Goal: Task Accomplishment & Management: Manage account settings

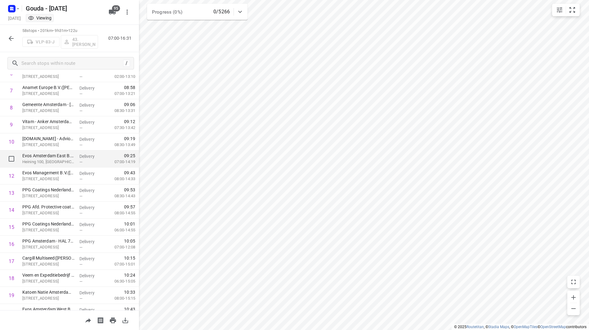
scroll to position [124, 0]
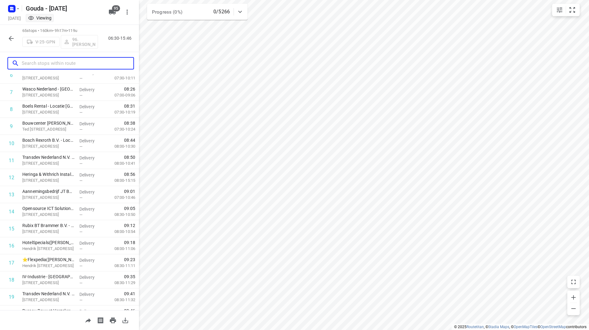
click at [80, 63] on input "text" at bounding box center [78, 64] width 112 height 10
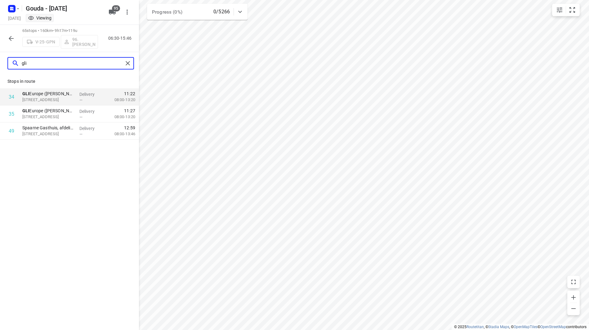
type input "gli"
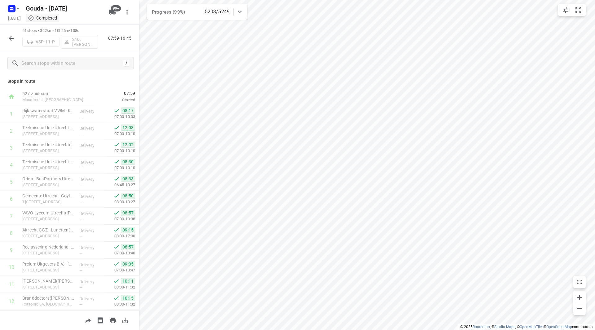
click at [17, 9] on icon "button" at bounding box center [18, 8] width 5 height 5
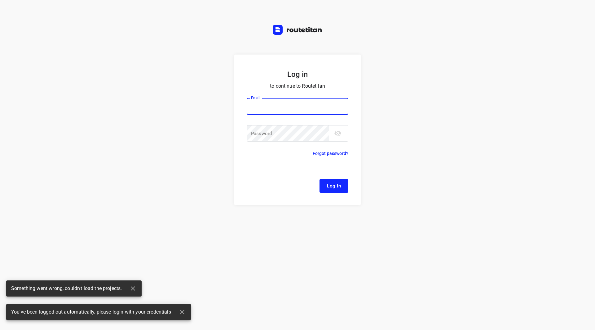
click at [278, 108] on input "email" at bounding box center [298, 106] width 102 height 17
type input "remco@fruitopjewerk.nl"
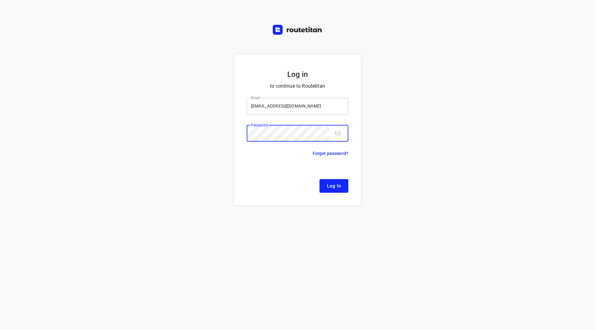
click at [320, 179] on button "Log In" at bounding box center [334, 186] width 29 height 14
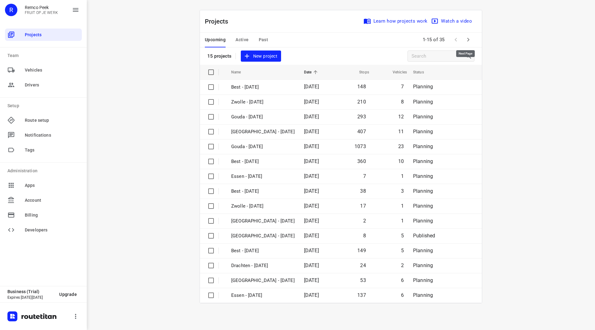
click at [471, 40] on icon "button" at bounding box center [468, 39] width 7 height 7
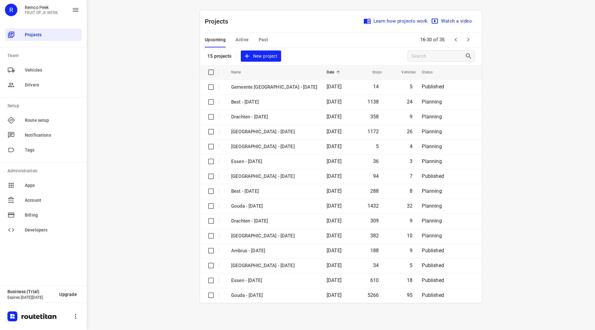
click at [263, 39] on span "Past" at bounding box center [264, 40] width 10 height 8
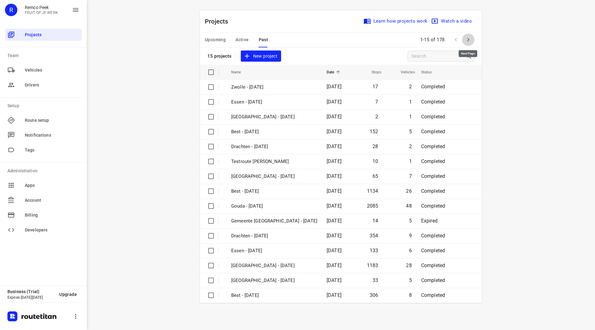
click at [469, 39] on icon "button" at bounding box center [469, 40] width 2 height 4
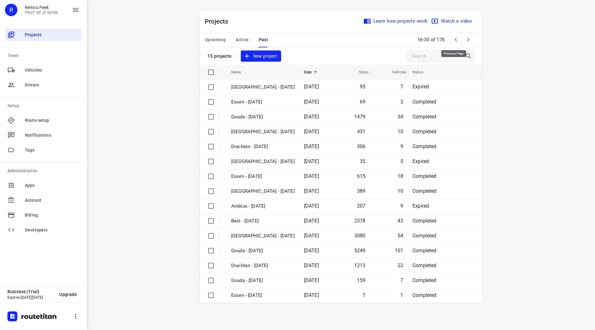
click at [457, 42] on icon "button" at bounding box center [455, 39] width 7 height 7
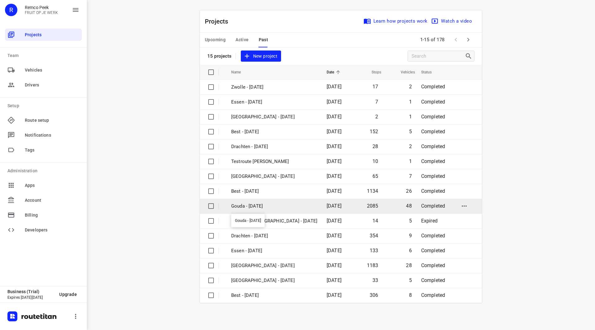
click at [257, 208] on p "Gouda - Wednesday" at bounding box center [274, 206] width 86 height 7
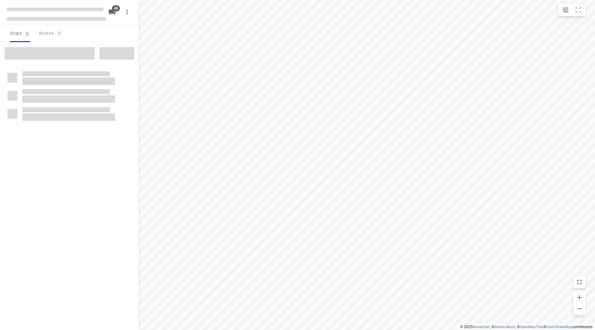
checkbox input "true"
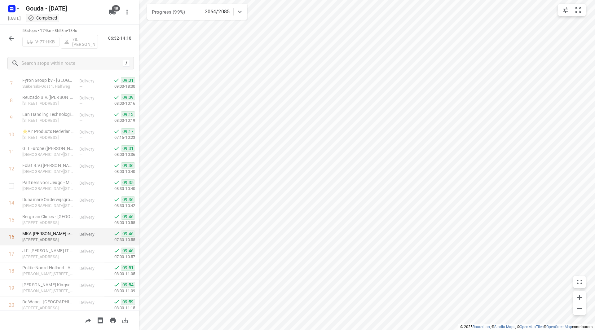
scroll to position [155, 0]
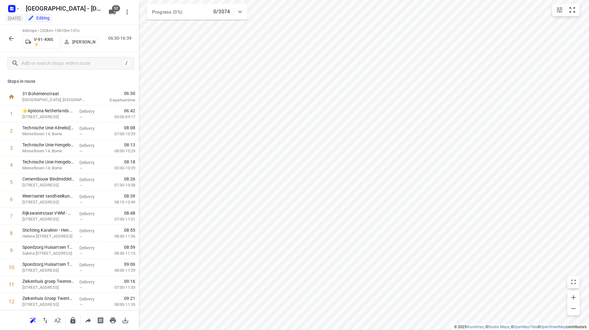
scroll to position [31, 0]
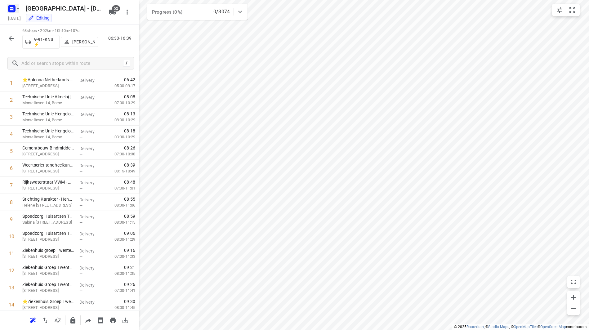
click at [19, 8] on icon "button" at bounding box center [18, 8] width 5 height 5
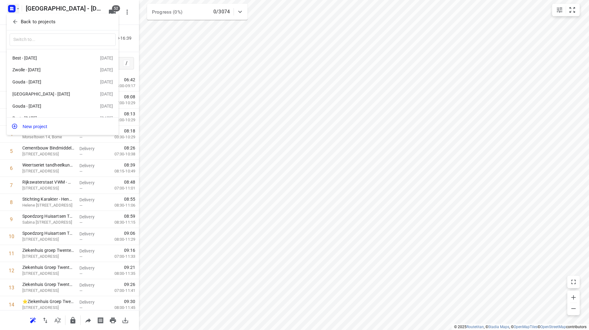
click at [20, 24] on span "Back to projects" at bounding box center [62, 21] width 101 height 7
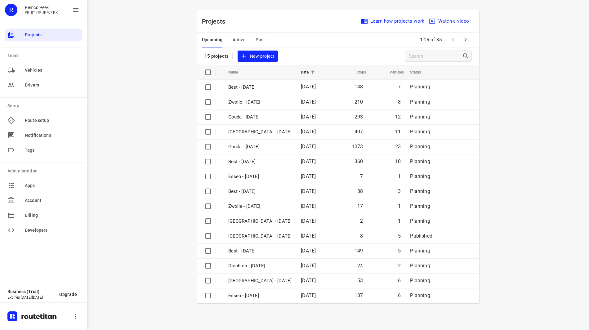
click at [260, 40] on span "Past" at bounding box center [260, 40] width 10 height 8
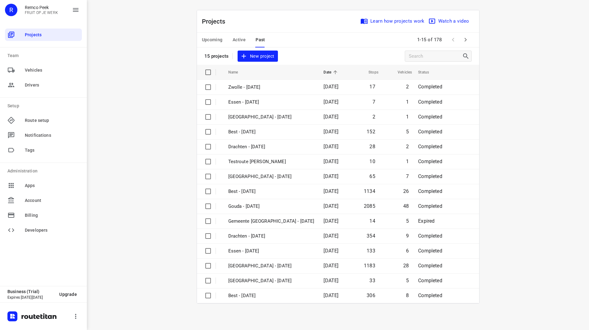
click at [458, 39] on span at bounding box center [453, 39] width 12 height 12
click at [466, 40] on icon "button" at bounding box center [465, 40] width 2 height 4
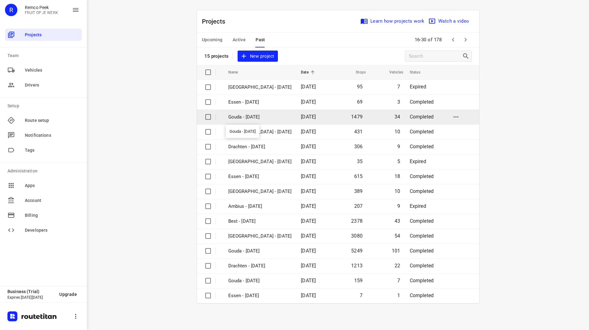
click at [248, 117] on p "Gouda - [DATE]" at bounding box center [260, 116] width 64 height 7
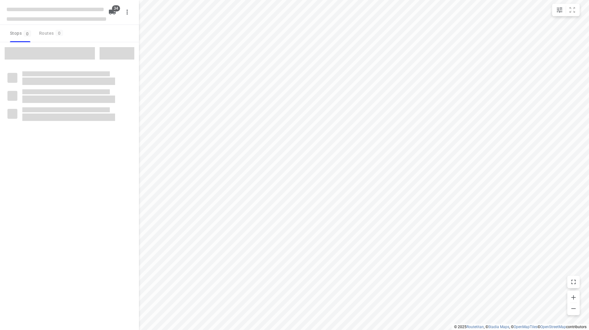
checkbox input "true"
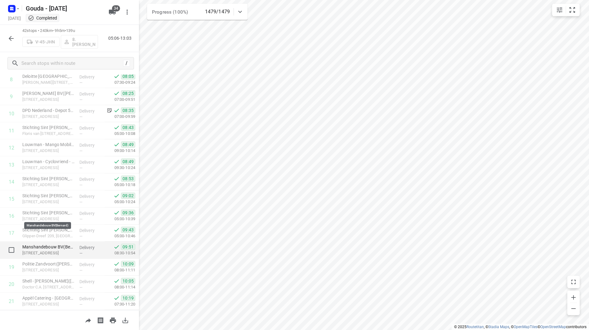
scroll to position [186, 0]
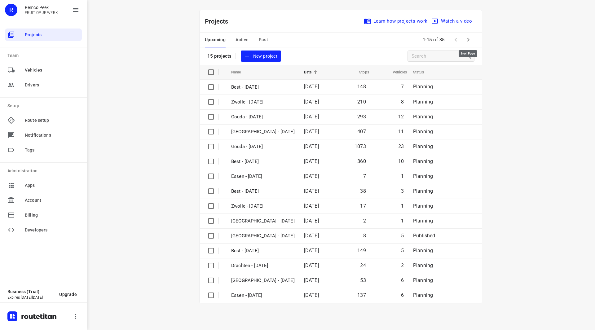
click at [465, 39] on icon "button" at bounding box center [468, 39] width 7 height 7
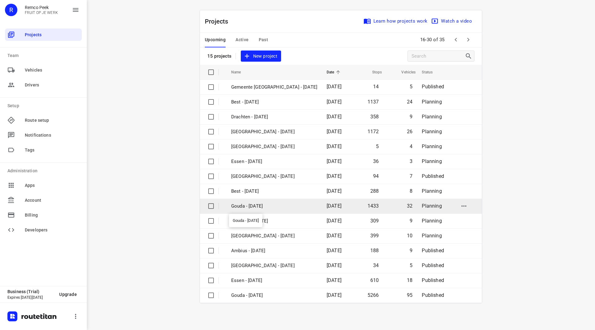
click at [255, 208] on p "Gouda - [DATE]" at bounding box center [274, 206] width 86 height 7
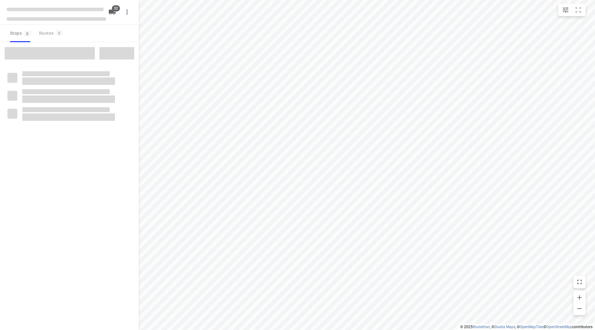
checkbox input "true"
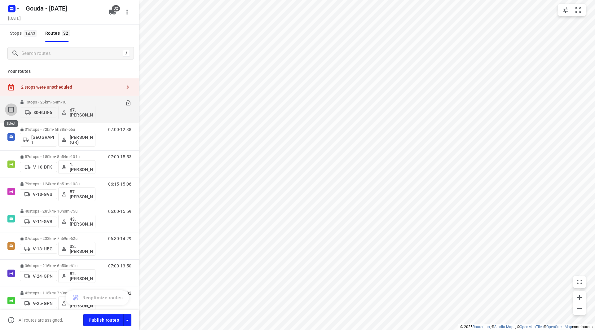
click at [9, 112] on input "checkbox" at bounding box center [11, 110] width 12 height 12
checkbox input "true"
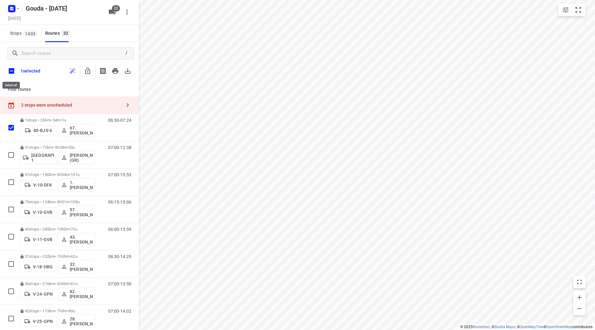
click at [12, 74] on input "checkbox" at bounding box center [11, 70] width 13 height 13
checkbox input "true"
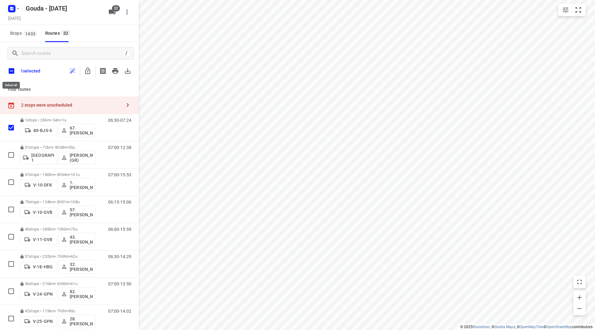
checkbox input "true"
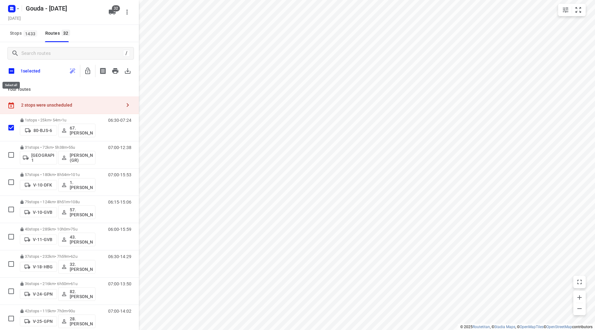
checkbox input "true"
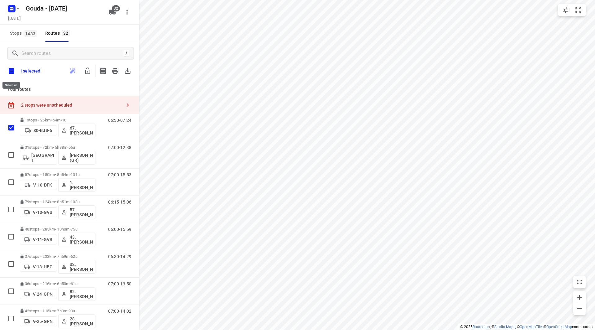
checkbox input "true"
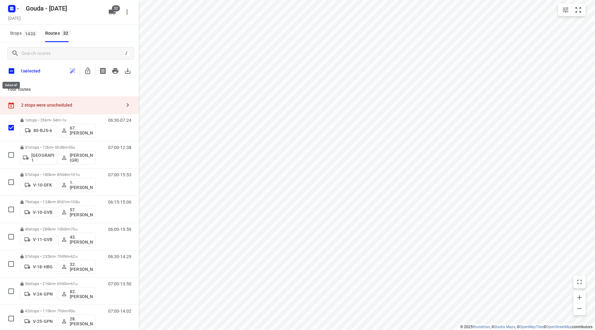
checkbox input "true"
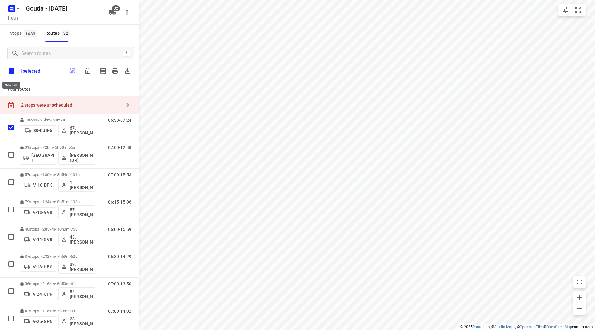
checkbox input "true"
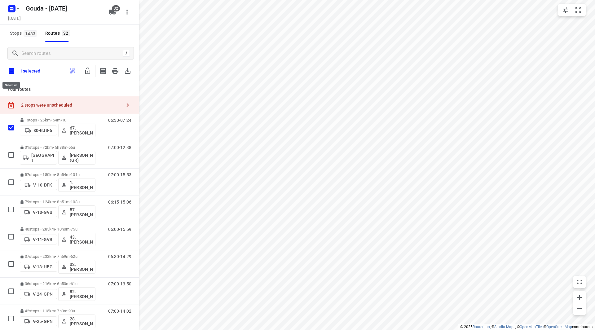
checkbox input "true"
click at [88, 74] on icon "button" at bounding box center [87, 71] width 5 height 7
click at [14, 75] on input "checkbox" at bounding box center [11, 70] width 13 height 13
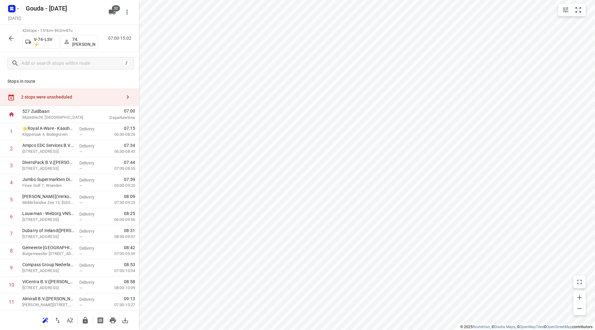
click at [69, 101] on div "2 stops were unscheduled" at bounding box center [69, 97] width 139 height 18
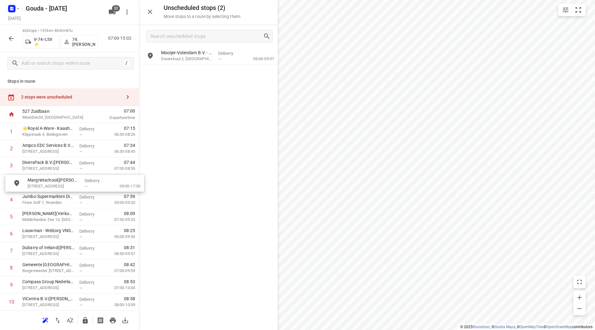
drag, startPoint x: 183, startPoint y: 76, endPoint x: 41, endPoint y: 185, distance: 179.0
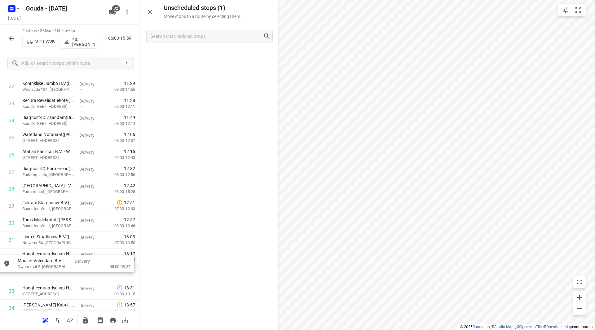
drag, startPoint x: 184, startPoint y: 54, endPoint x: 42, endPoint y: 262, distance: 252.3
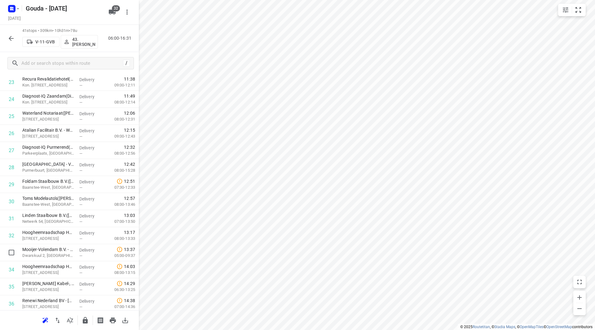
scroll to position [407, 0]
drag, startPoint x: 39, startPoint y: 255, endPoint x: 41, endPoint y: 238, distance: 16.8
click at [41, 238] on div "1 1️⃣ P&O Ferrymasters Ltd. - Velsen-Noord (Jolijn Glas) Wenckebachstraat 1, Ve…" at bounding box center [69, 47] width 139 height 699
click at [11, 40] on icon "button" at bounding box center [11, 38] width 5 height 5
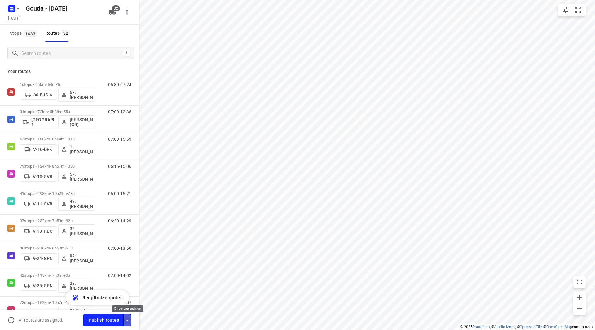
click at [130, 319] on icon "button" at bounding box center [127, 320] width 7 height 7
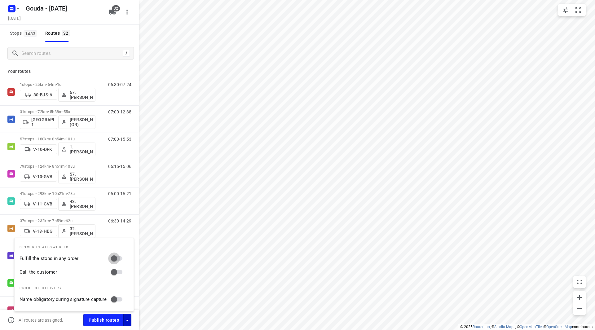
click at [117, 262] on input "Fulfill the stops in any order" at bounding box center [113, 259] width 35 height 12
checkbox input "true"
click at [119, 275] on input "Call the customer" at bounding box center [113, 272] width 35 height 12
checkbox input "true"
click at [105, 319] on span "Publish routes" at bounding box center [104, 321] width 30 height 8
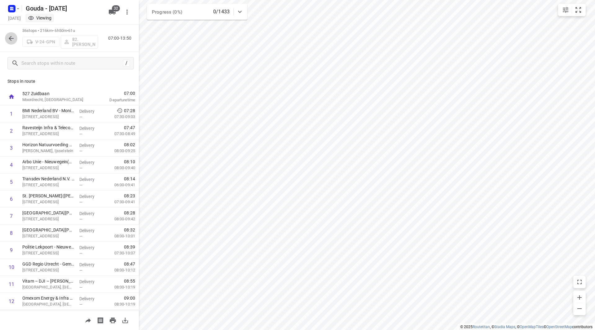
click at [11, 37] on icon "button" at bounding box center [10, 38] width 7 height 7
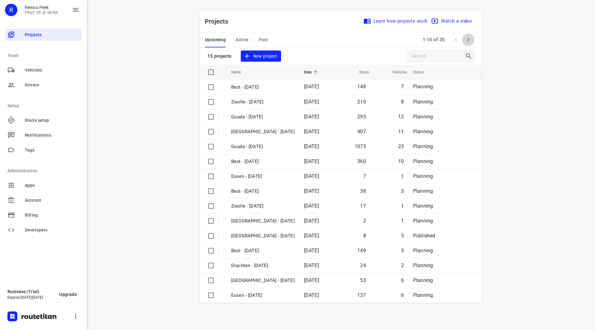
click at [465, 43] on icon "button" at bounding box center [468, 39] width 7 height 7
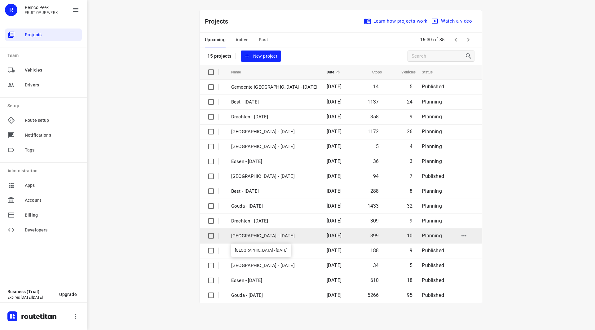
click at [263, 238] on p "[GEOGRAPHIC_DATA] - [DATE]" at bounding box center [274, 236] width 86 height 7
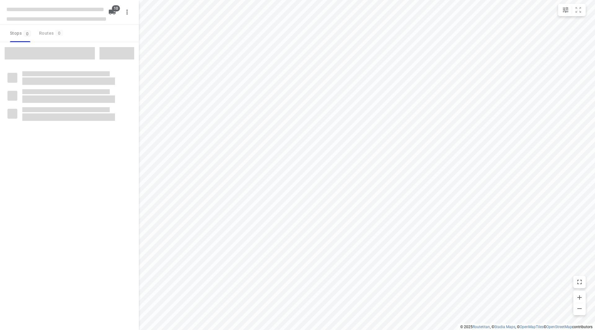
checkbox input "true"
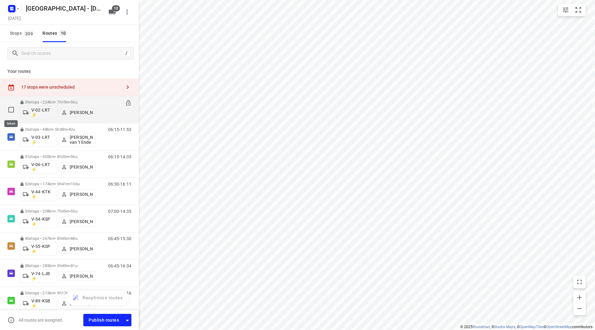
click at [11, 110] on input "checkbox" at bounding box center [11, 110] width 12 height 12
checkbox input "true"
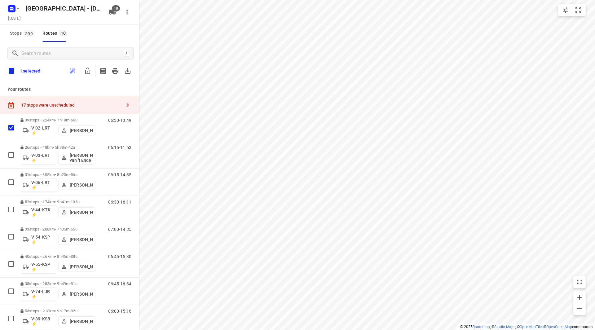
click at [11, 70] on input "checkbox" at bounding box center [11, 70] width 13 height 13
checkbox input "true"
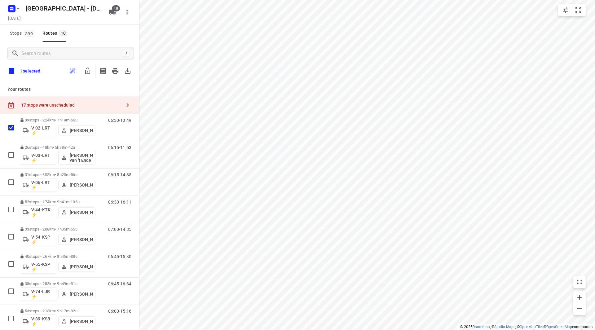
checkbox input "true"
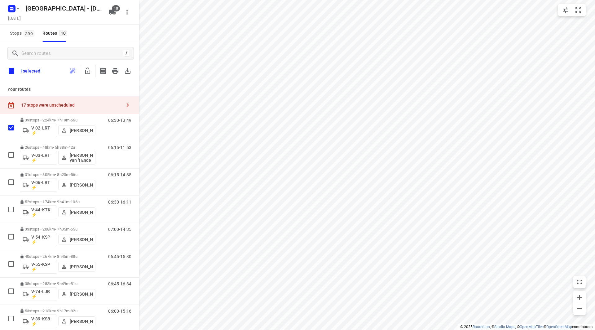
checkbox input "true"
click at [86, 76] on button "button" at bounding box center [88, 71] width 12 height 12
click at [11, 74] on input "checkbox" at bounding box center [11, 70] width 13 height 13
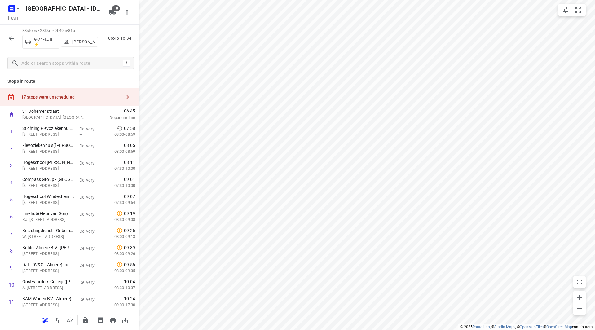
click at [64, 84] on p "Stops in route" at bounding box center [69, 81] width 124 height 7
click at [94, 89] on div "17 stops were unscheduled" at bounding box center [69, 97] width 139 height 18
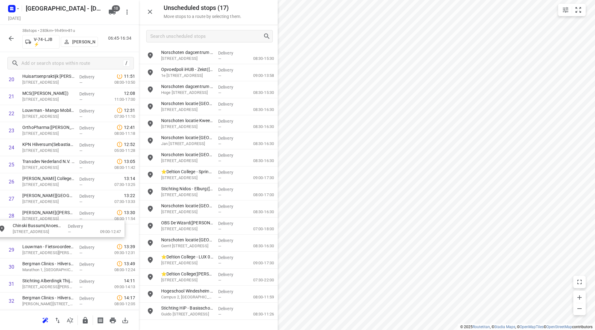
scroll to position [376, 0]
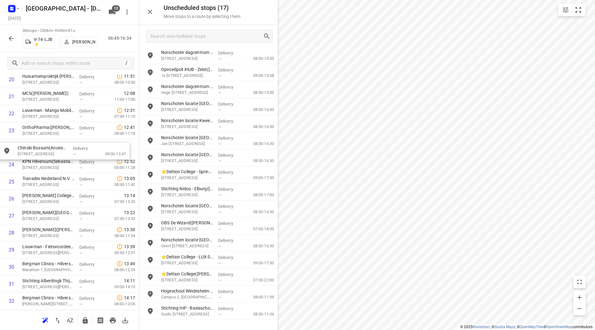
drag, startPoint x: 204, startPoint y: 283, endPoint x: 59, endPoint y: 153, distance: 194.6
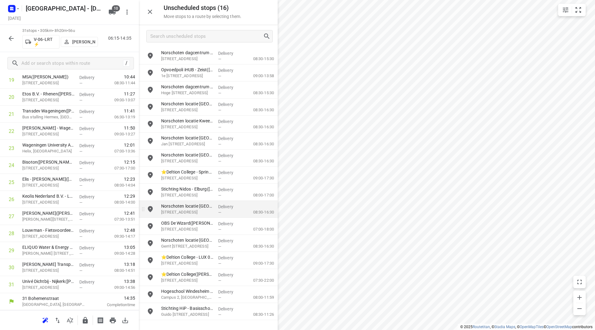
scroll to position [358, 0]
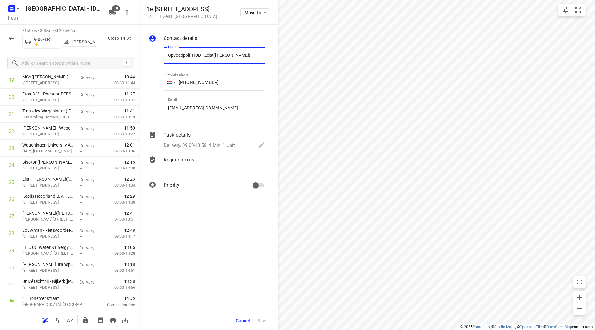
drag, startPoint x: 214, startPoint y: 55, endPoint x: 163, endPoint y: 57, distance: 51.5
click at [163, 57] on div "Name Opvoedpoli iHUB - Zeist([PERSON_NAME]) Name" at bounding box center [214, 57] width 107 height 32
click at [239, 322] on span "Cancel" at bounding box center [243, 320] width 14 height 5
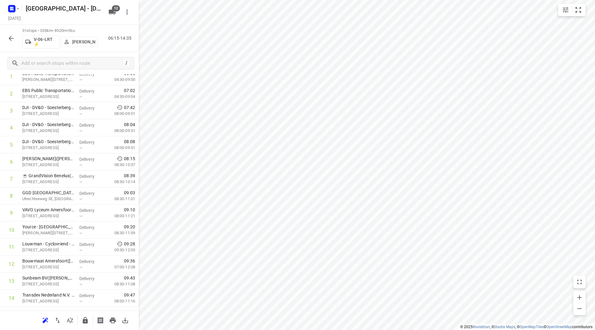
scroll to position [0, 0]
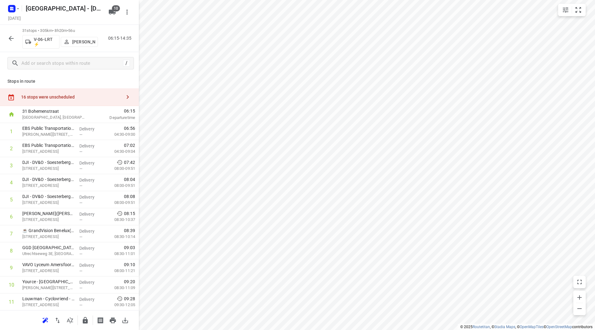
click at [89, 112] on div at bounding box center [91, 114] width 5 height 17
click at [89, 104] on div "16 stops were unscheduled" at bounding box center [69, 97] width 139 height 18
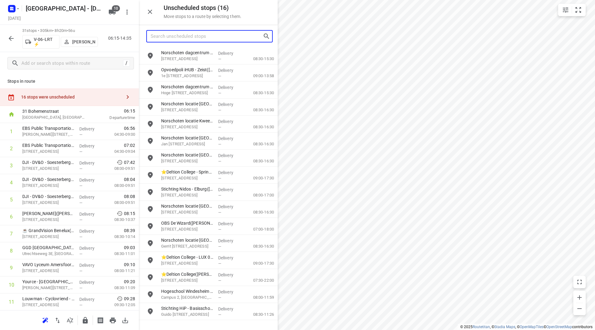
click at [211, 40] on input "Search unscheduled stops" at bounding box center [207, 37] width 112 height 10
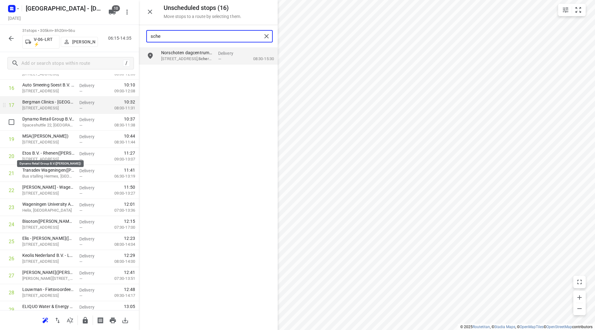
scroll to position [265, 0]
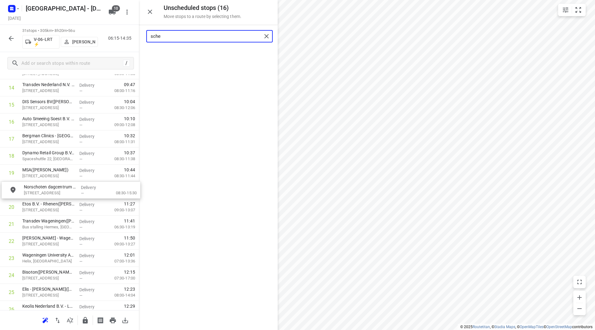
drag, startPoint x: 177, startPoint y: 52, endPoint x: 41, endPoint y: 188, distance: 192.3
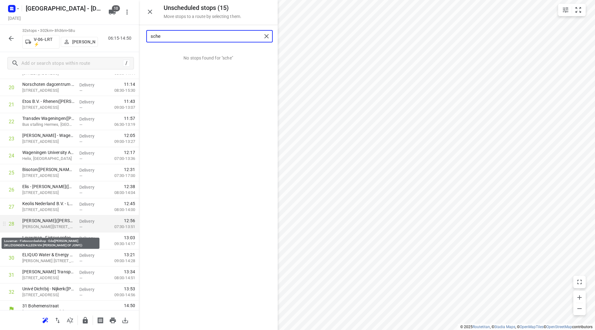
scroll to position [375, 0]
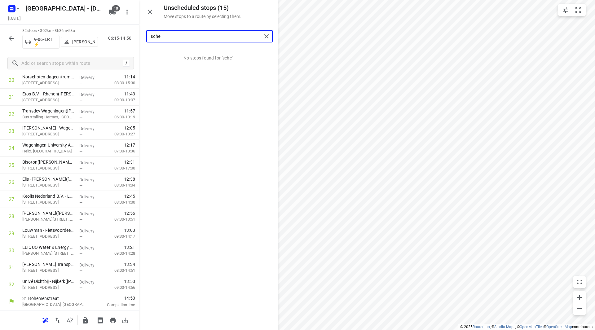
type input "sche"
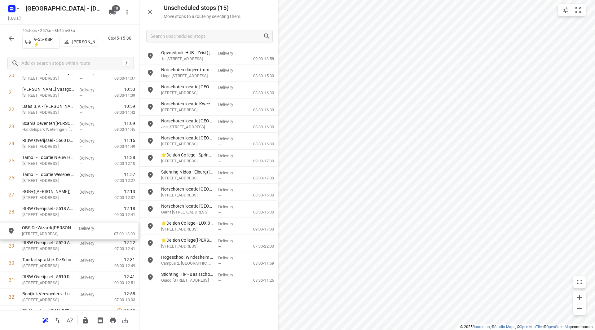
scroll to position [380, 0]
drag, startPoint x: 198, startPoint y: 208, endPoint x: 46, endPoint y: 160, distance: 159.5
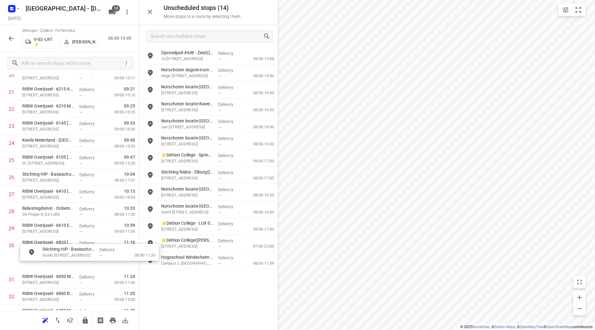
scroll to position [388, 0]
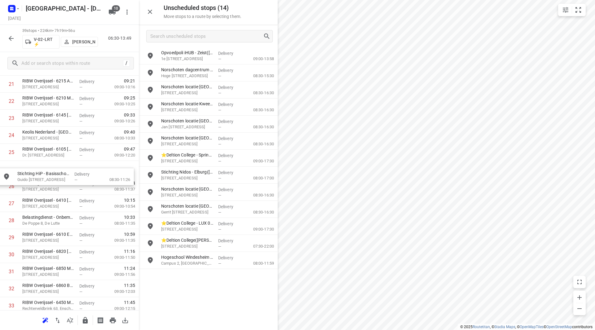
drag, startPoint x: 193, startPoint y: 279, endPoint x: 47, endPoint y: 175, distance: 179.7
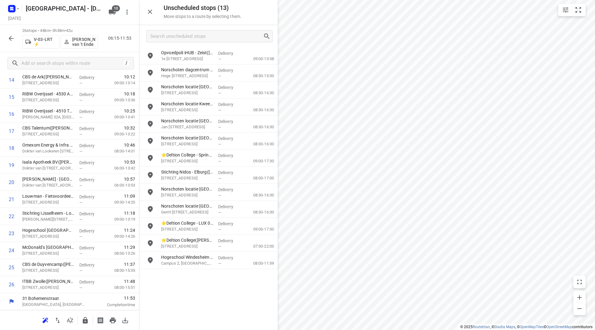
scroll to position [273, 0]
drag, startPoint x: 192, startPoint y: 229, endPoint x: 58, endPoint y: 236, distance: 134.1
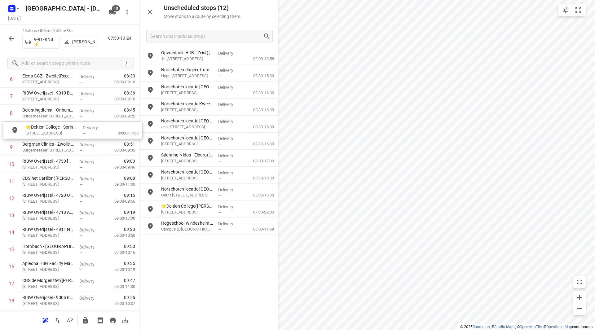
scroll to position [135, 0]
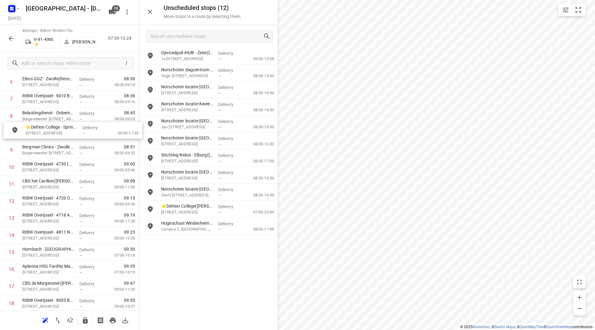
drag, startPoint x: 194, startPoint y: 160, endPoint x: 55, endPoint y: 131, distance: 142.7
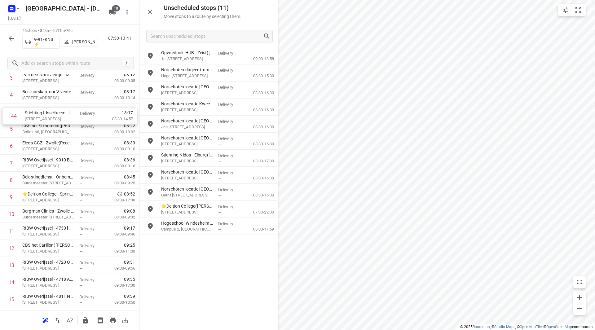
scroll to position [83, 0]
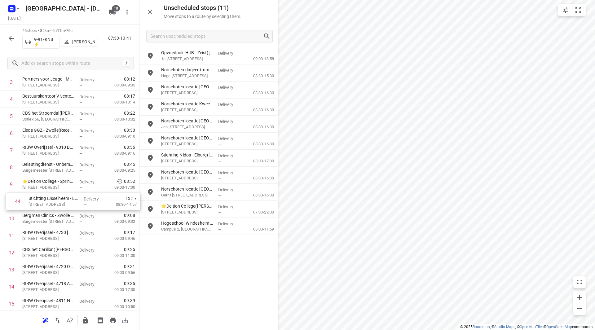
drag, startPoint x: 53, startPoint y: 294, endPoint x: 59, endPoint y: 197, distance: 96.9
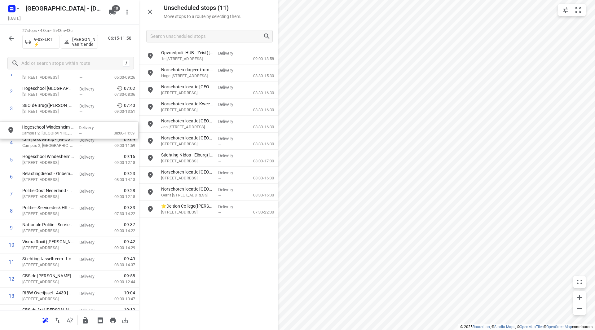
drag, startPoint x: 193, startPoint y: 228, endPoint x: 52, endPoint y: 131, distance: 171.1
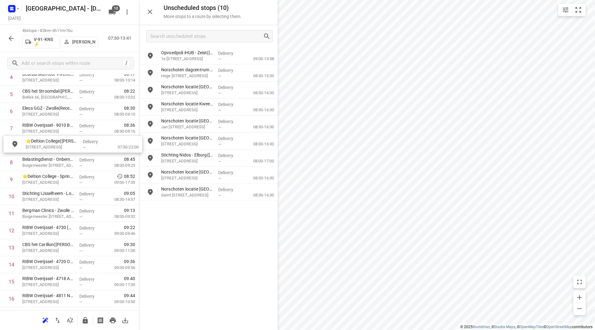
drag, startPoint x: 195, startPoint y: 211, endPoint x: 58, endPoint y: 146, distance: 152.3
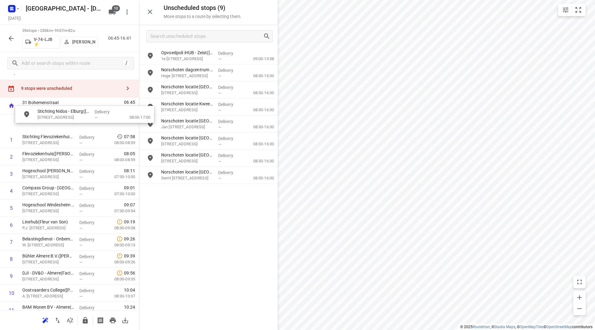
scroll to position [0, 2]
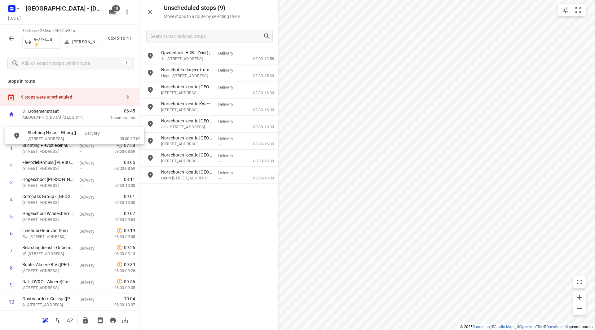
drag, startPoint x: 176, startPoint y: 155, endPoint x: 39, endPoint y: 131, distance: 138.9
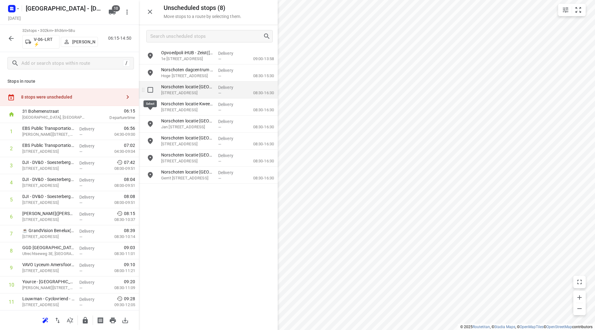
click at [148, 92] on input "grid" at bounding box center [150, 90] width 12 height 12
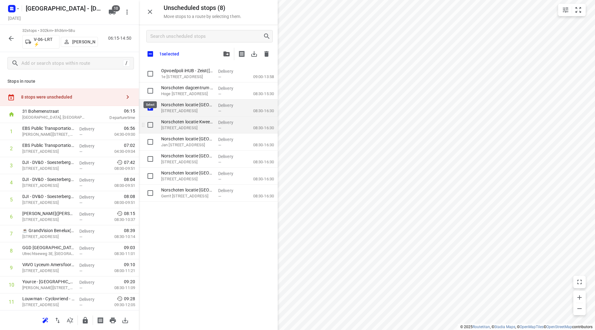
checkbox input "true"
click at [151, 124] on input "grid" at bounding box center [150, 125] width 12 height 12
checkbox input "true"
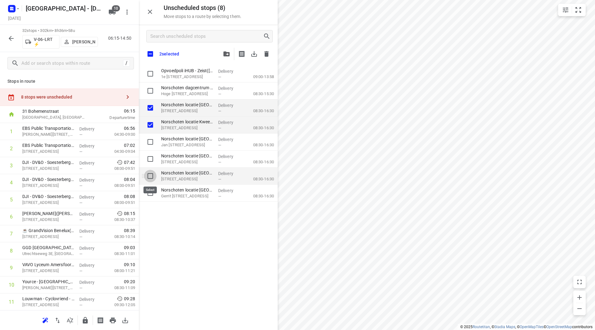
click at [149, 175] on input "grid" at bounding box center [150, 176] width 12 height 12
checkbox input "true"
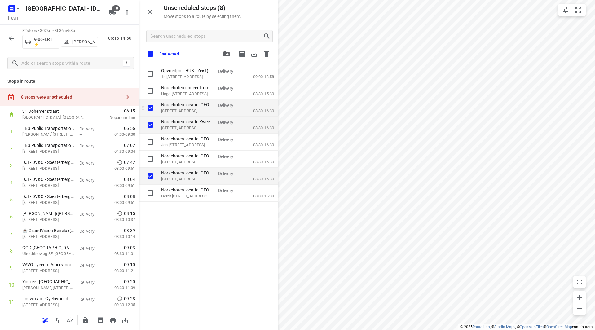
checkbox input "true"
click at [151, 91] on input "grid" at bounding box center [150, 91] width 12 height 12
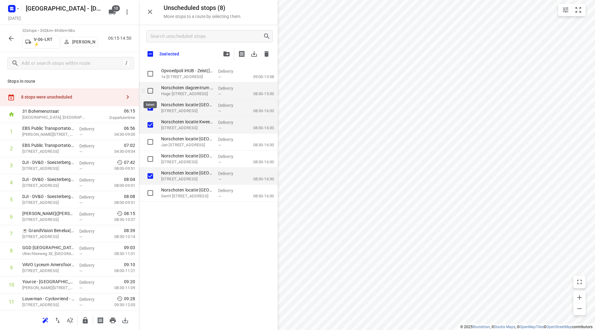
checkbox input "true"
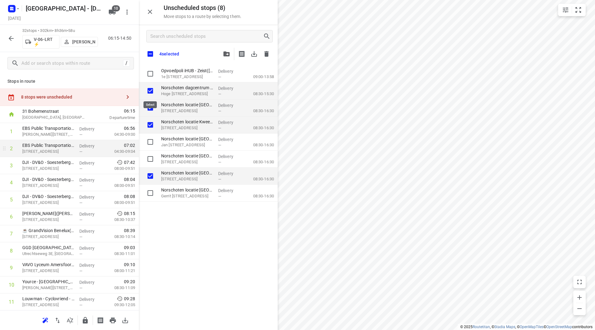
checkbox input "true"
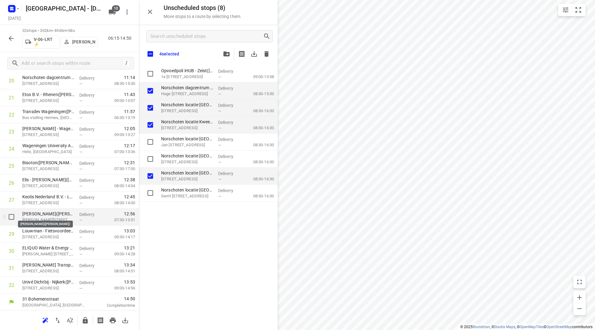
scroll to position [375, 0]
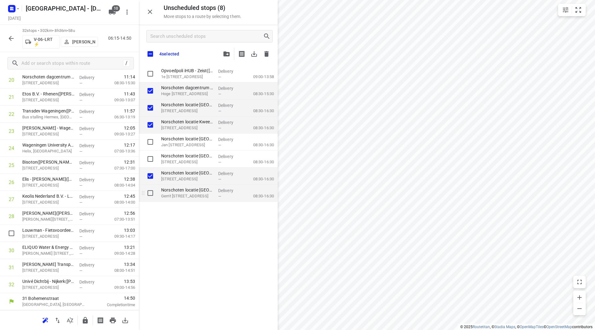
checkbox input "true"
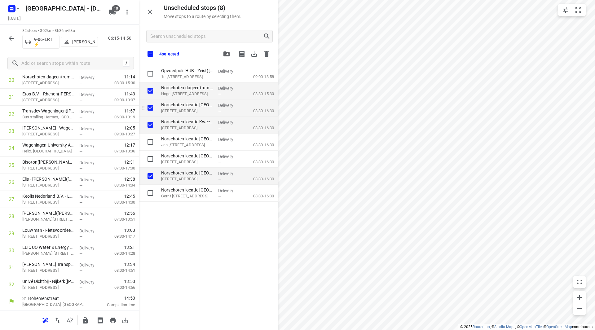
checkbox input "true"
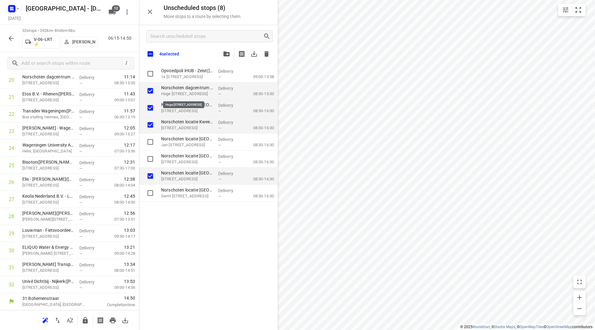
checkbox input "true"
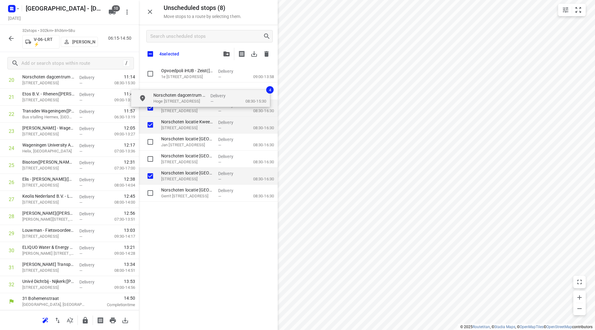
checkbox input "true"
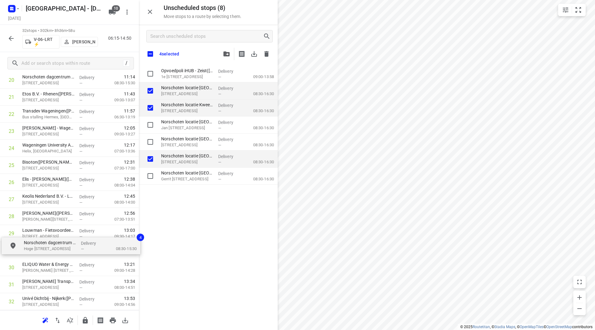
drag, startPoint x: 174, startPoint y: 95, endPoint x: 38, endPoint y: 251, distance: 206.6
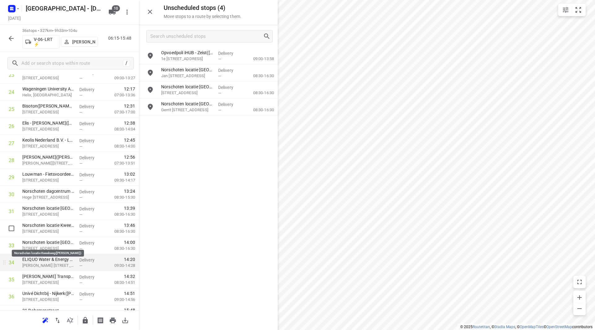
scroll to position [437, 0]
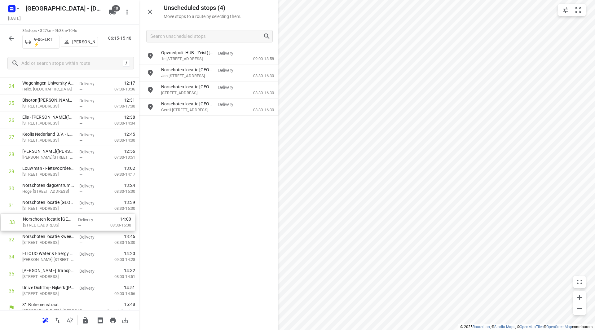
drag, startPoint x: 71, startPoint y: 223, endPoint x: 69, endPoint y: 205, distance: 18.2
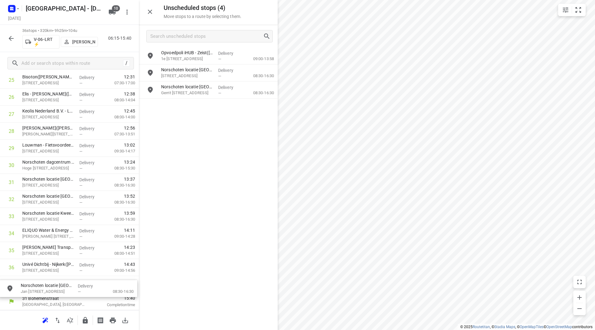
scroll to position [464, 0]
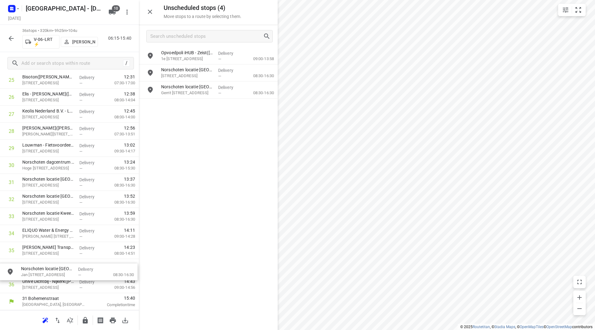
drag, startPoint x: 181, startPoint y: 75, endPoint x: 37, endPoint y: 280, distance: 250.4
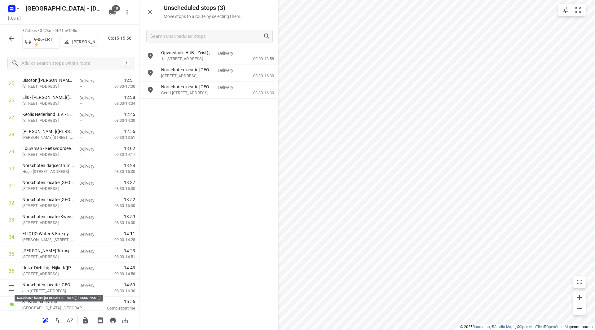
scroll to position [461, 0]
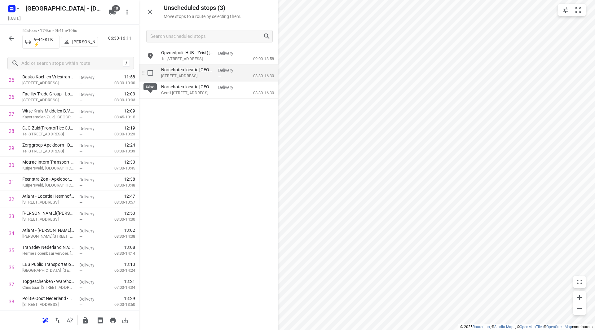
click at [152, 76] on input "grid" at bounding box center [150, 73] width 12 height 12
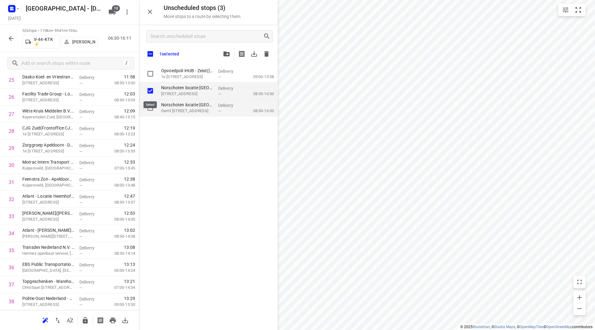
checkbox input "true"
click at [150, 110] on input "grid" at bounding box center [150, 108] width 12 height 12
checkbox input "true"
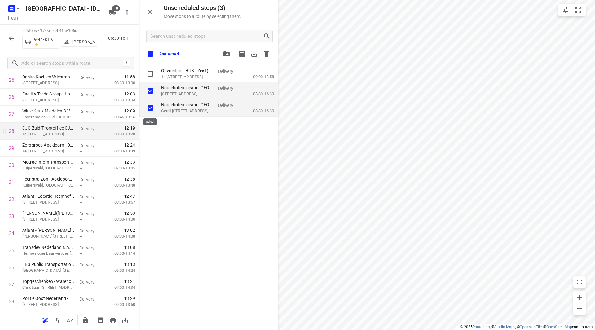
checkbox input "true"
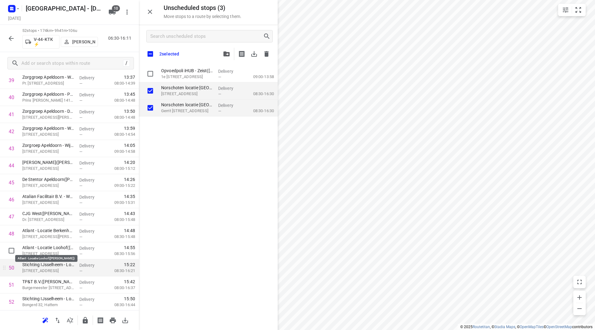
scroll to position [709, 0]
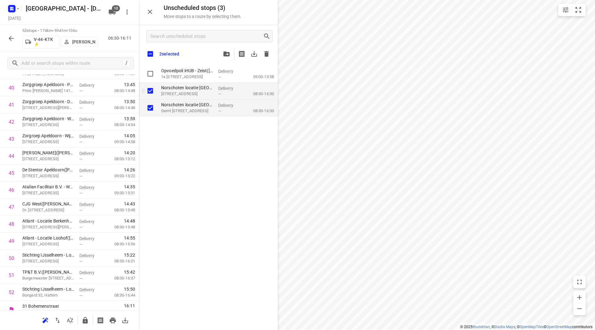
checkbox input "true"
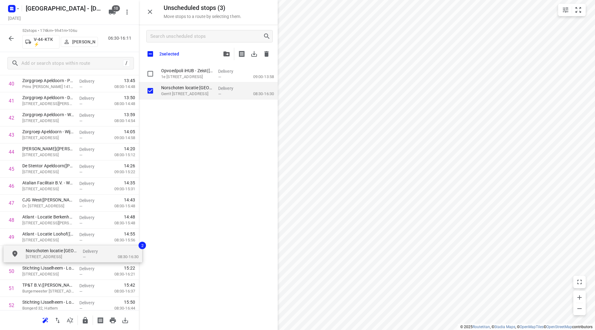
drag, startPoint x: 174, startPoint y: 88, endPoint x: 30, endPoint y: 256, distance: 221.2
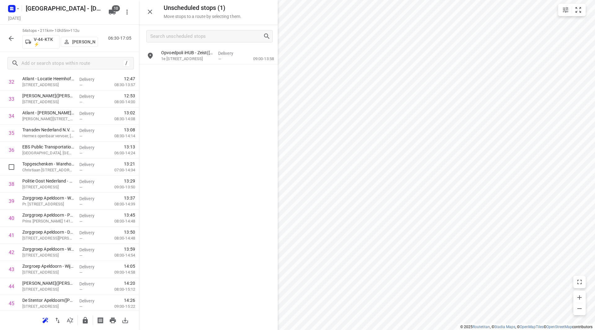
scroll to position [534, 0]
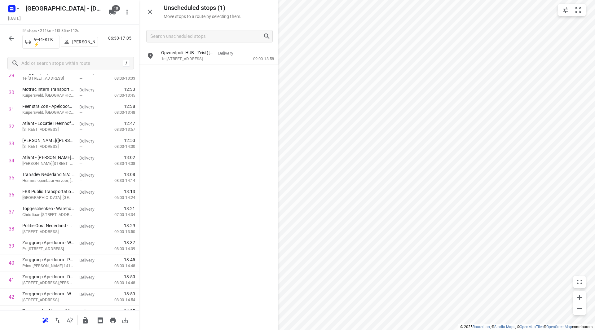
click at [12, 37] on icon "button" at bounding box center [10, 38] width 7 height 7
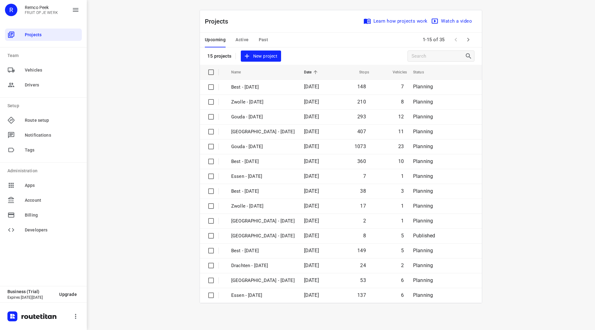
click at [470, 41] on icon "button" at bounding box center [468, 39] width 7 height 7
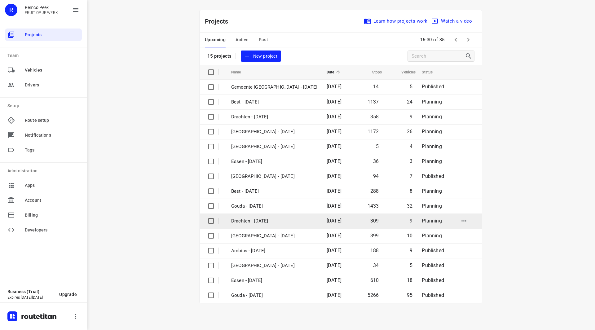
click at [252, 225] on td "Drachten - [DATE]" at bounding box center [273, 221] width 97 height 15
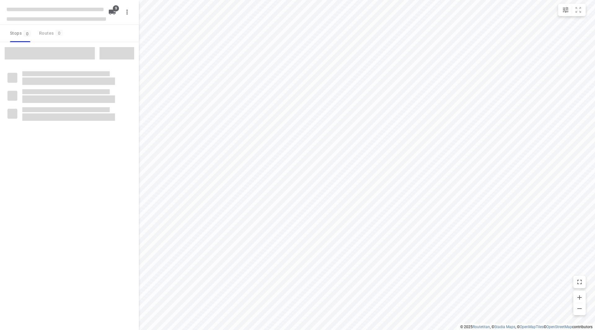
checkbox input "true"
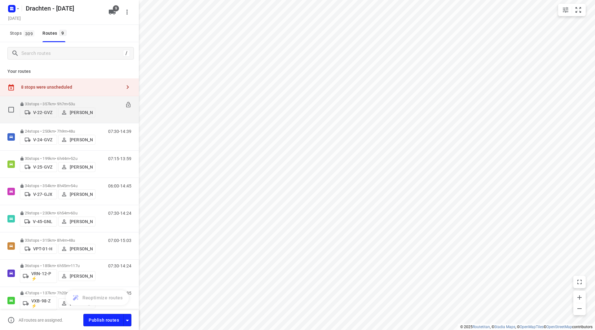
click at [11, 107] on input "checkbox" at bounding box center [11, 110] width 12 height 12
checkbox input "true"
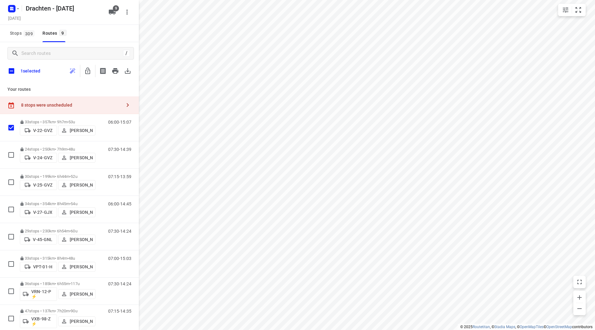
click at [11, 75] on input "checkbox" at bounding box center [11, 70] width 13 height 13
checkbox input "true"
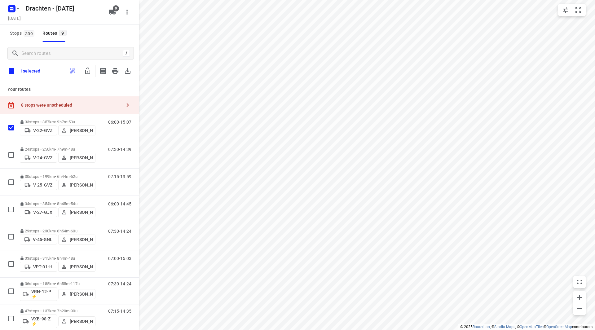
checkbox input "true"
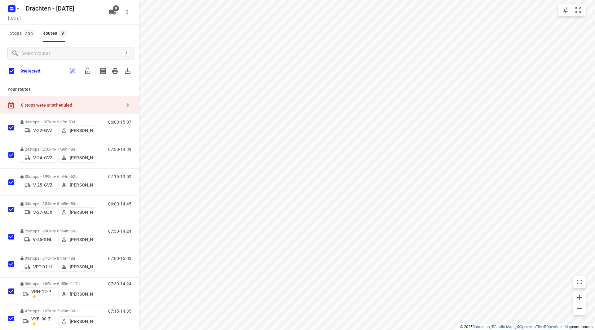
click at [91, 78] on div "/ 9 selected" at bounding box center [69, 62] width 139 height 40
click at [91, 74] on icon "button" at bounding box center [87, 70] width 7 height 7
click at [11, 72] on input "checkbox" at bounding box center [11, 70] width 13 height 13
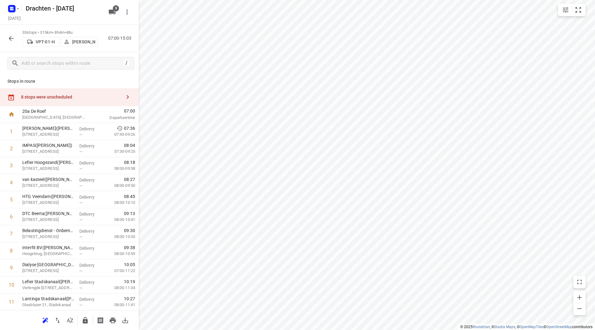
click at [96, 91] on div "8 stops were unscheduled" at bounding box center [69, 97] width 139 height 18
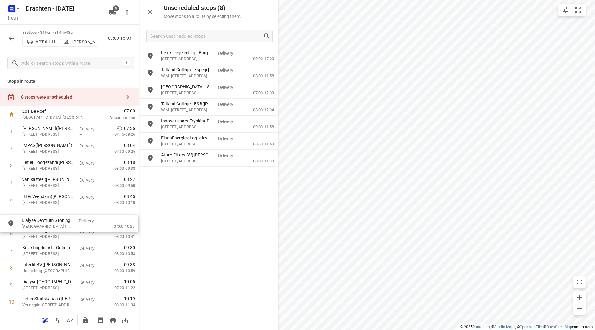
drag, startPoint x: 200, startPoint y: 163, endPoint x: 51, endPoint y: 216, distance: 157.5
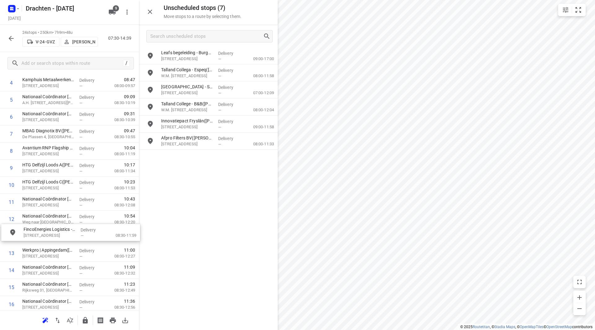
scroll to position [100, 0]
drag, startPoint x: 184, startPoint y: 142, endPoint x: 42, endPoint y: 196, distance: 151.6
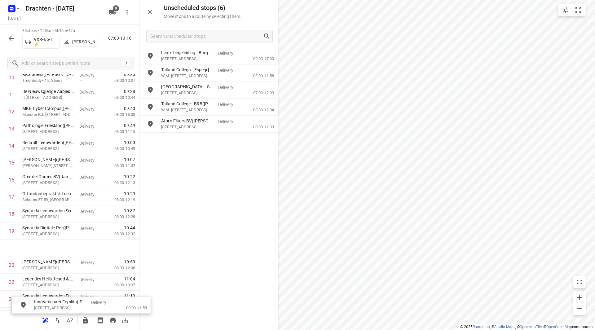
scroll to position [216, 0]
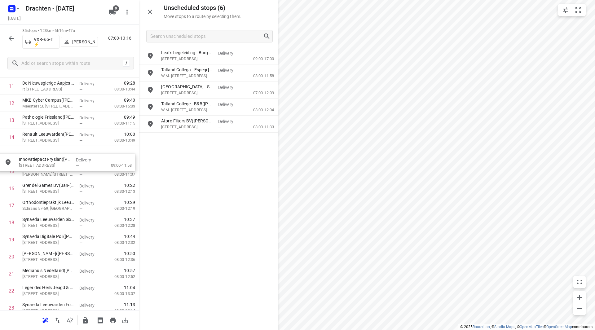
drag, startPoint x: 183, startPoint y: 119, endPoint x: 34, endPoint y: 167, distance: 156.4
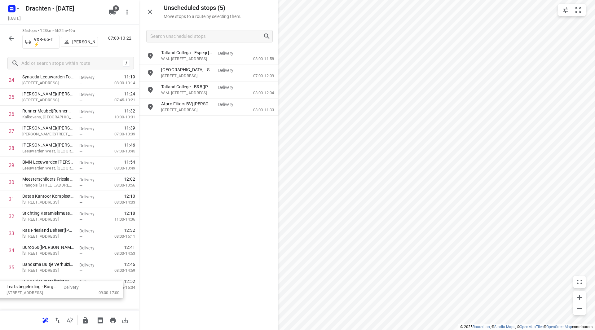
scroll to position [465, 0]
drag, startPoint x: 192, startPoint y: 55, endPoint x: 51, endPoint y: 279, distance: 264.9
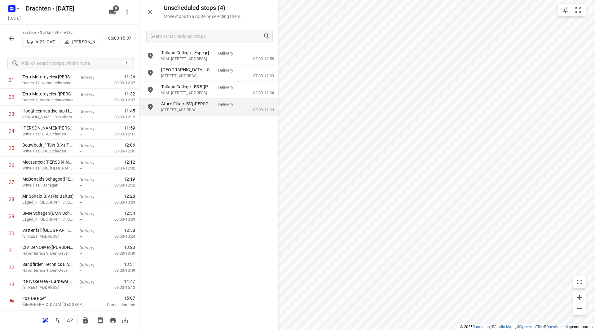
scroll to position [393, 0]
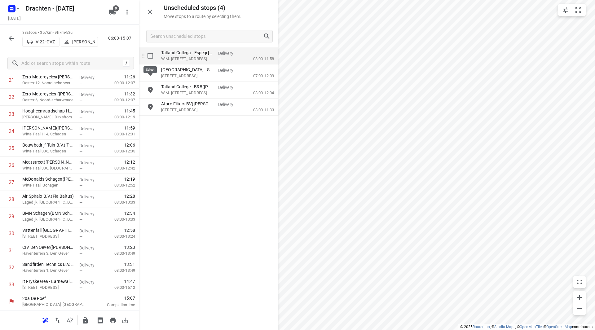
click at [148, 59] on input "grid" at bounding box center [150, 56] width 12 height 12
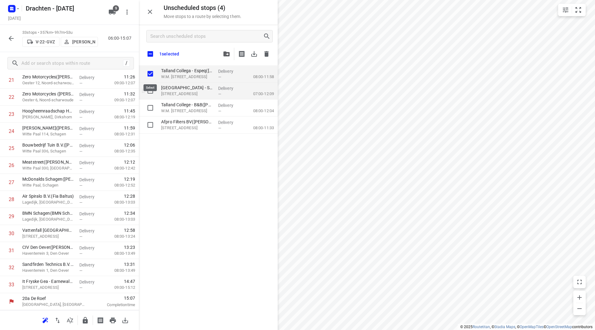
checkbox input "true"
click at [148, 91] on input "grid" at bounding box center [150, 91] width 12 height 12
checkbox input "true"
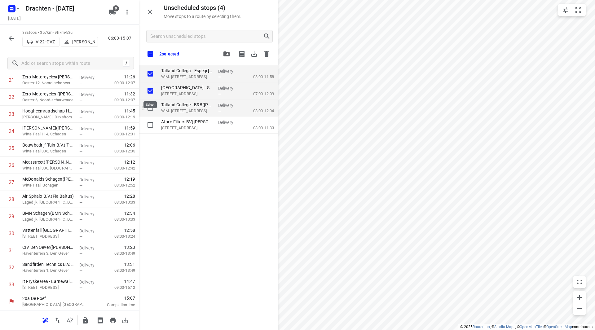
click at [152, 109] on input "grid" at bounding box center [150, 108] width 12 height 12
checkbox input "true"
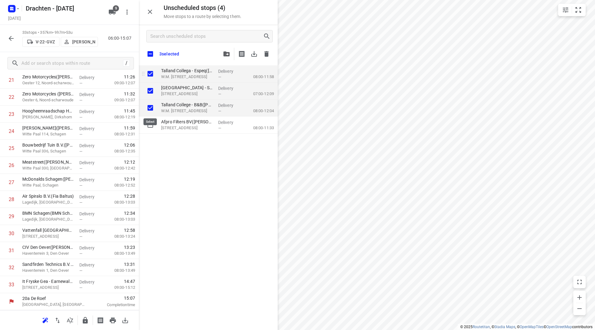
checkbox input "true"
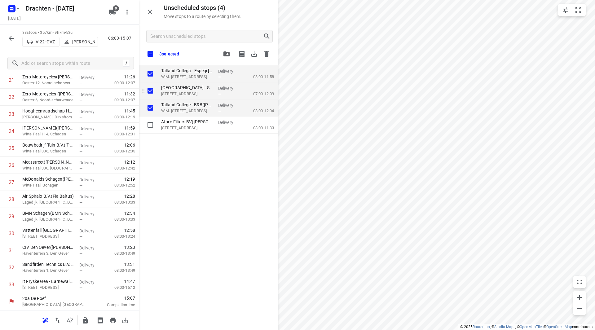
checkbox input "true"
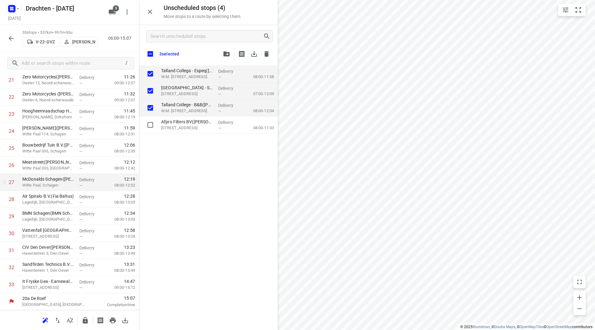
checkbox input "true"
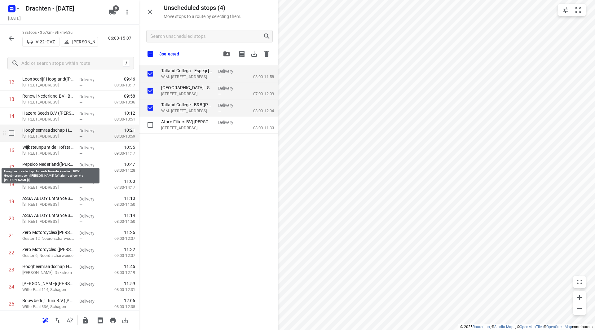
scroll to position [206, 0]
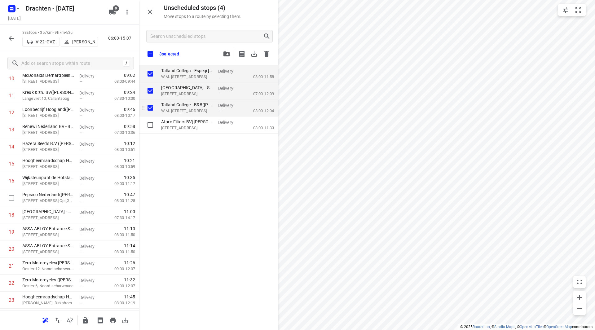
checkbox input "true"
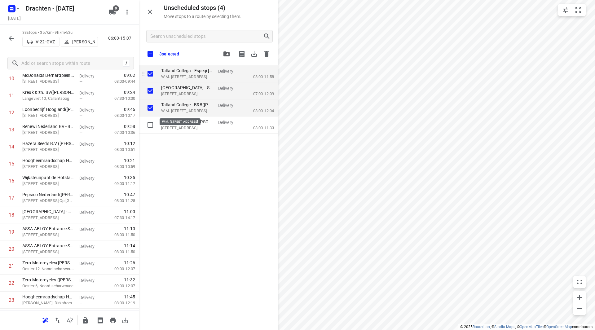
checkbox input "true"
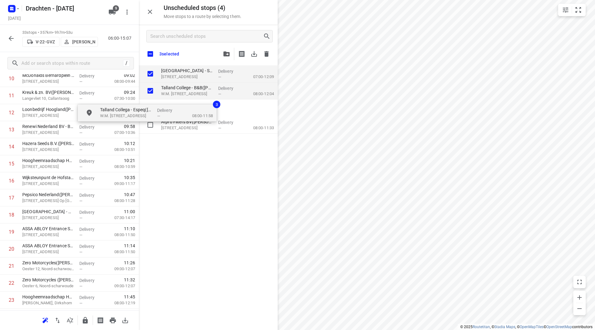
checkbox input "true"
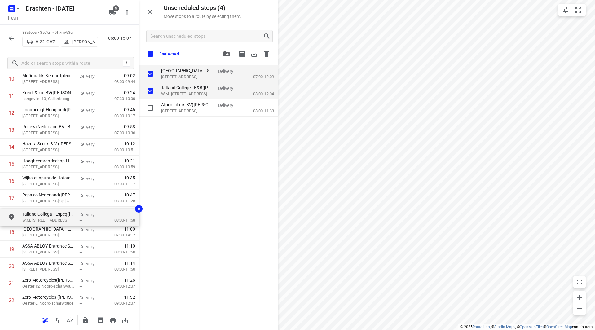
drag, startPoint x: 178, startPoint y: 73, endPoint x: 33, endPoint y: 216, distance: 202.8
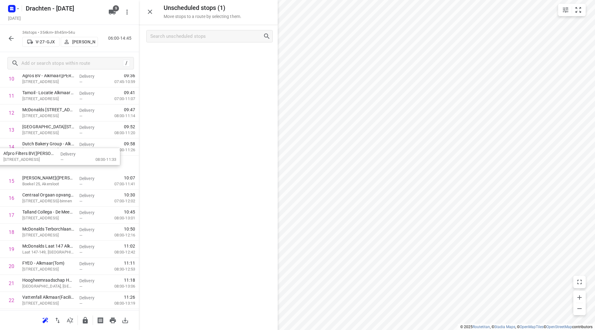
scroll to position [206, 0]
drag, startPoint x: 185, startPoint y: 58, endPoint x: 40, endPoint y: 170, distance: 183.2
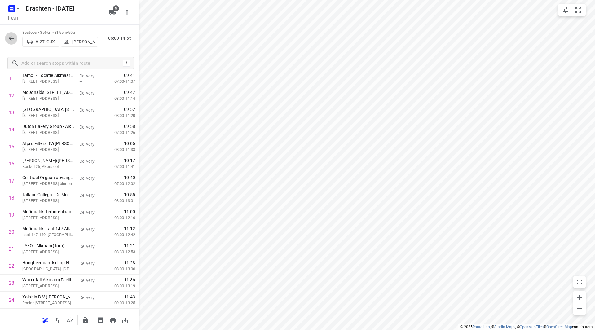
click at [8, 40] on icon "button" at bounding box center [10, 38] width 7 height 7
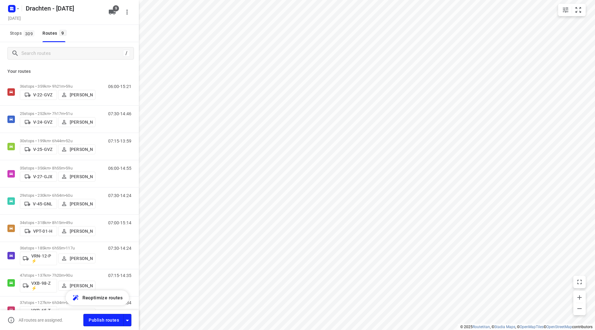
click at [132, 318] on div "Publish routes" at bounding box center [110, 320] width 55 height 12
click at [129, 319] on icon "button" at bounding box center [127, 320] width 7 height 7
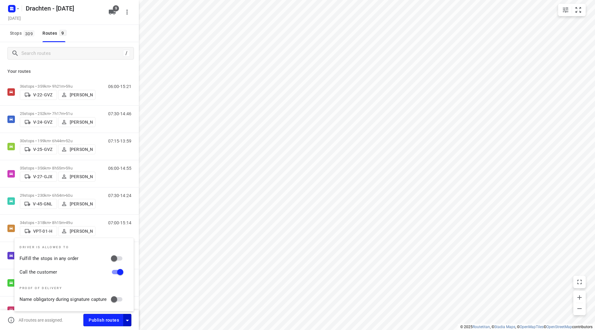
click at [118, 257] on input "Fulfill the stops in any order" at bounding box center [113, 259] width 35 height 12
checkbox input "true"
click at [106, 320] on span "Publish routes" at bounding box center [104, 321] width 30 height 8
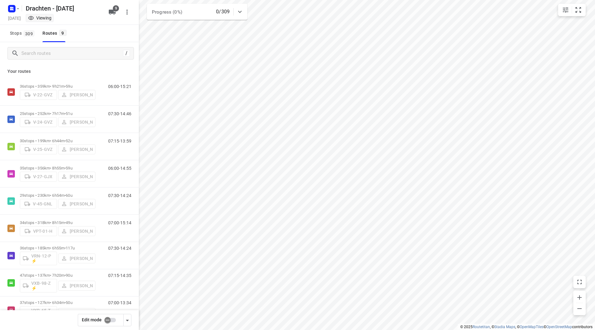
click at [20, 8] on div "Drachten - [DATE]" at bounding box center [55, 7] width 99 height 11
click at [17, 10] on icon "button" at bounding box center [18, 8] width 5 height 5
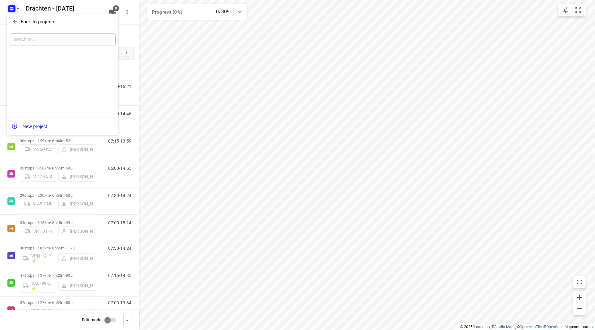
click at [24, 23] on p "Back to projects" at bounding box center [38, 21] width 35 height 7
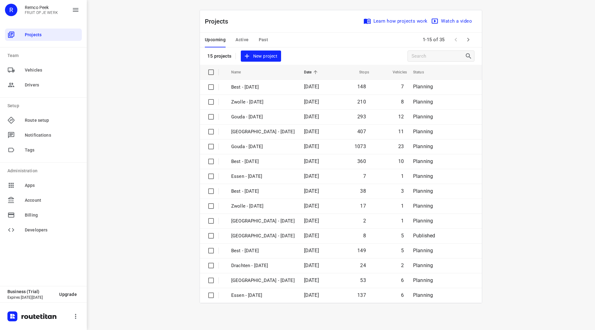
click at [467, 43] on icon "button" at bounding box center [468, 39] width 7 height 7
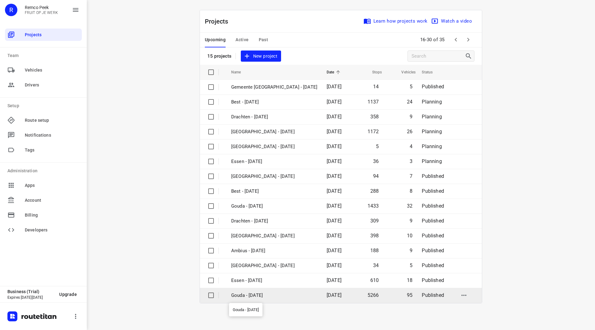
click at [263, 295] on p "Gouda - [DATE]" at bounding box center [274, 295] width 86 height 7
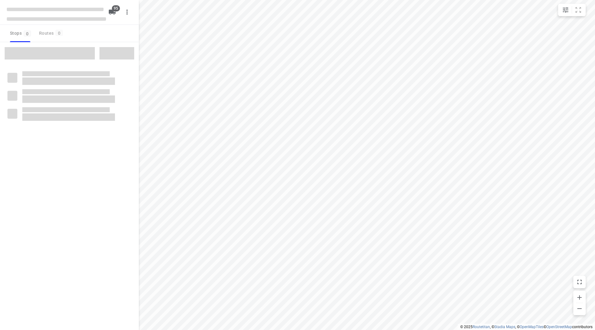
checkbox input "true"
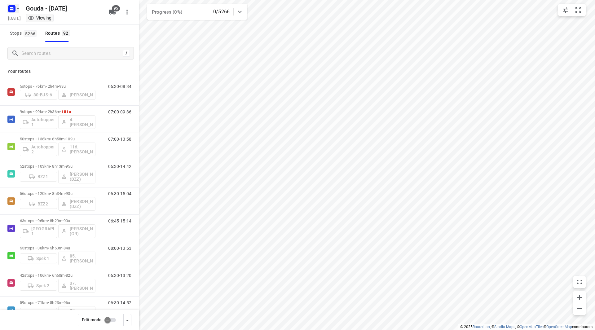
click at [19, 8] on icon "button" at bounding box center [18, 8] width 5 height 5
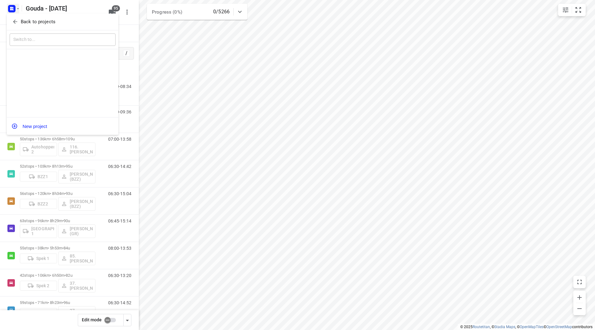
click at [22, 23] on p "Back to projects" at bounding box center [38, 21] width 35 height 7
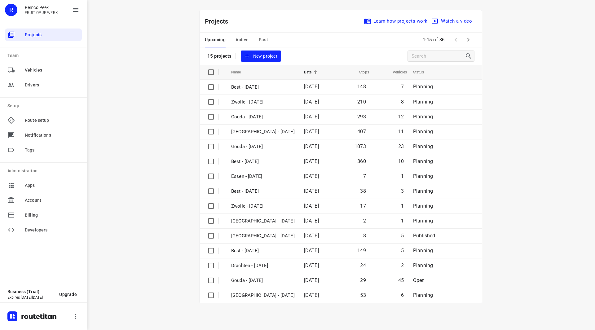
click at [264, 40] on span "Past" at bounding box center [264, 40] width 10 height 8
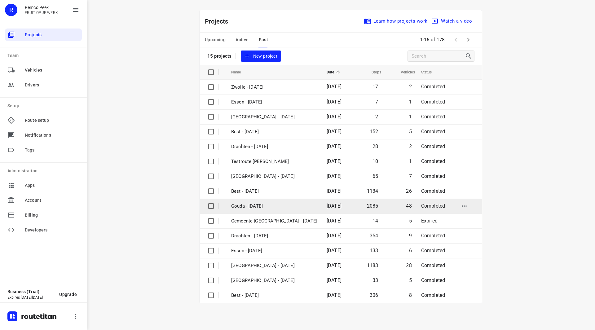
click at [257, 204] on p "Gouda - [DATE]" at bounding box center [274, 206] width 86 height 7
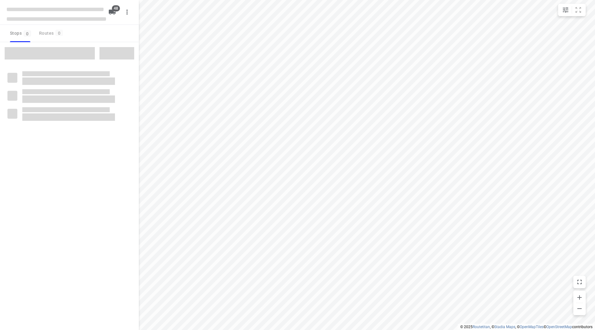
checkbox input "true"
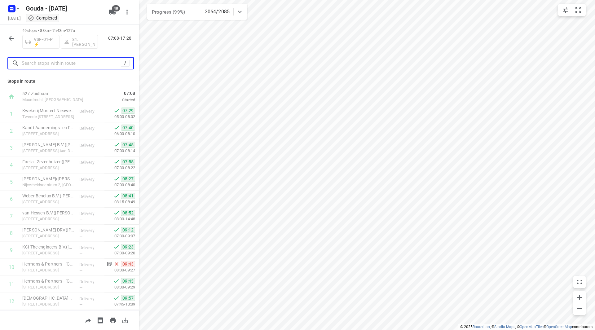
click at [73, 64] on input "text" at bounding box center [71, 64] width 99 height 10
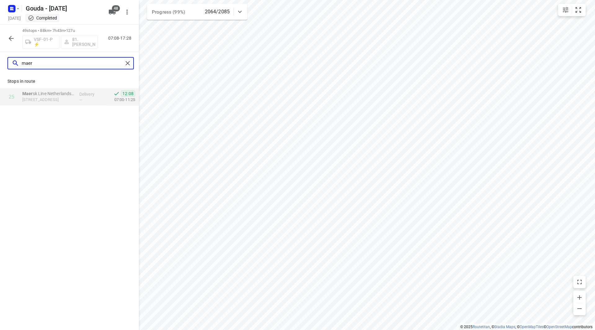
type input "maer"
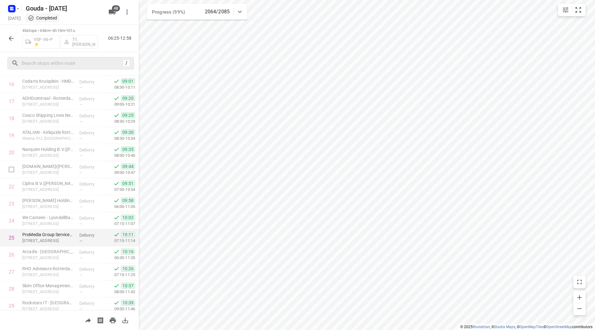
scroll to position [356, 0]
click at [16, 11] on icon "button" at bounding box center [18, 8] width 5 height 5
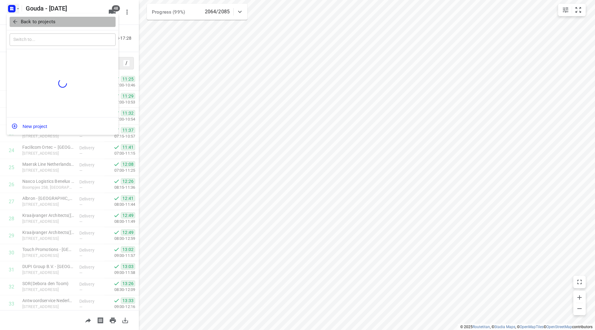
click at [18, 21] on span "Back to projects" at bounding box center [62, 21] width 101 height 7
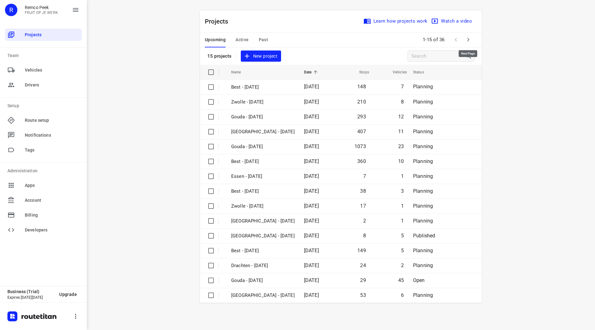
click at [469, 38] on icon "button" at bounding box center [468, 39] width 7 height 7
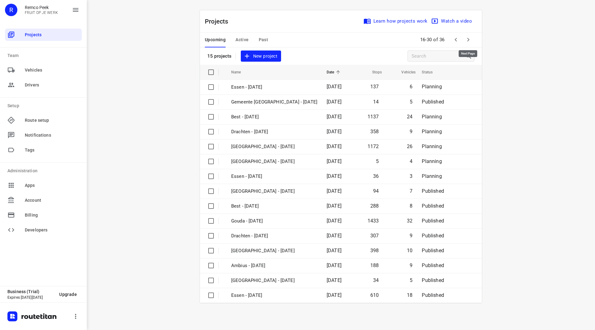
click at [469, 38] on icon "button" at bounding box center [468, 39] width 7 height 7
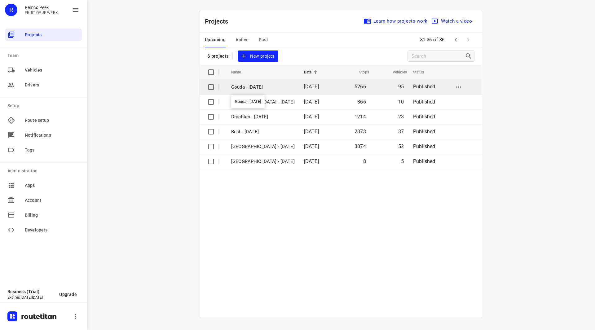
click at [263, 88] on p "Gouda - [DATE]" at bounding box center [263, 87] width 64 height 7
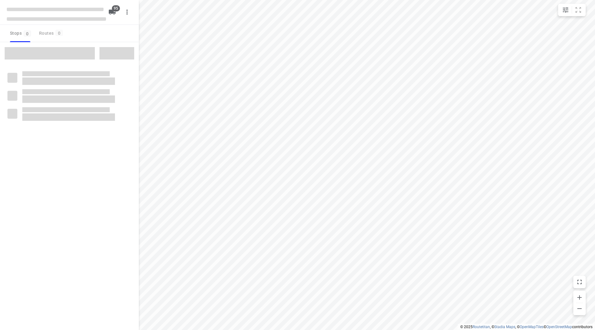
checkbox input "true"
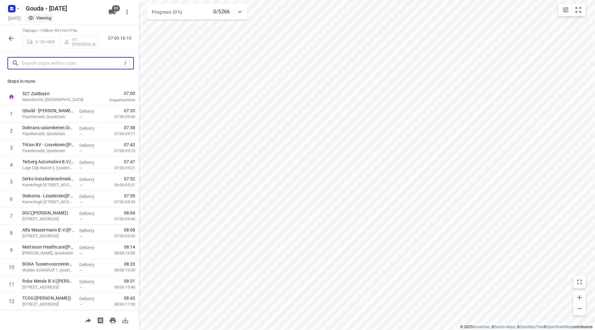
click at [88, 59] on input "text" at bounding box center [71, 64] width 99 height 10
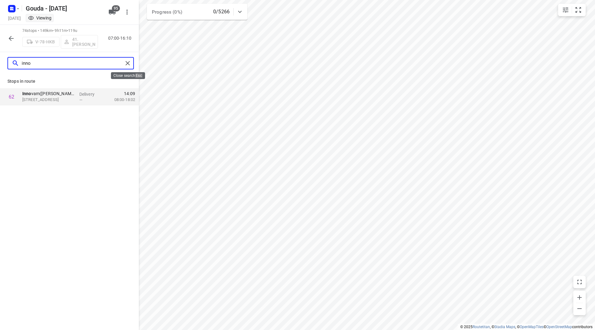
type input "inno"
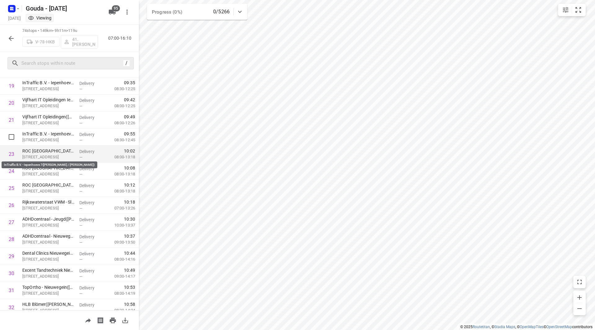
scroll to position [403, 0]
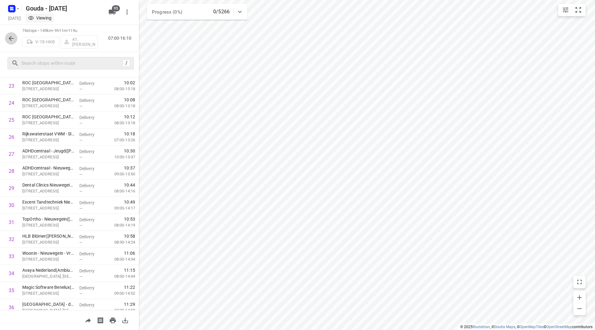
click at [11, 38] on icon "button" at bounding box center [11, 38] width 5 height 5
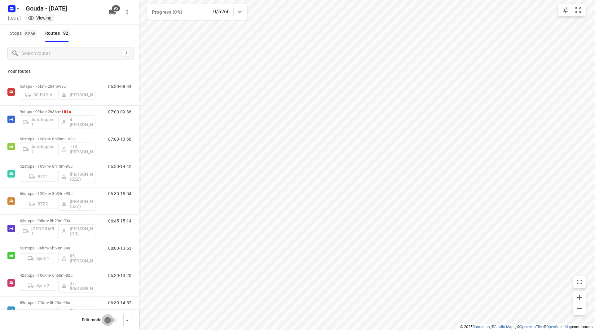
click at [109, 319] on input "checkbox" at bounding box center [107, 320] width 35 height 12
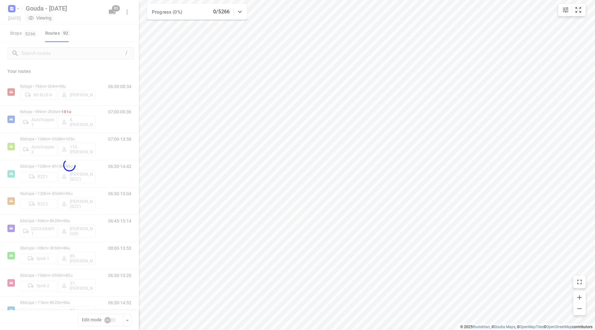
checkbox input "true"
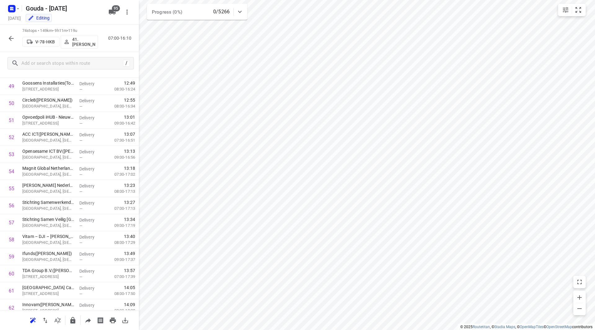
scroll to position [1000, 0]
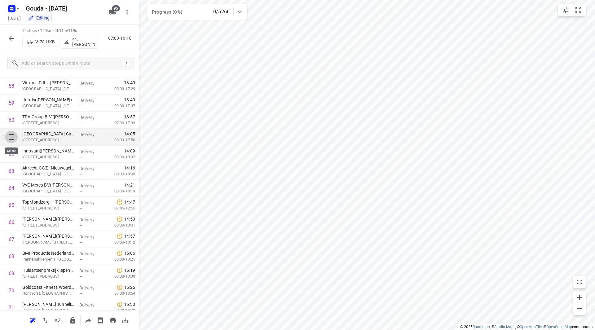
click at [11, 136] on input "checkbox" at bounding box center [11, 137] width 12 height 12
checkbox input "true"
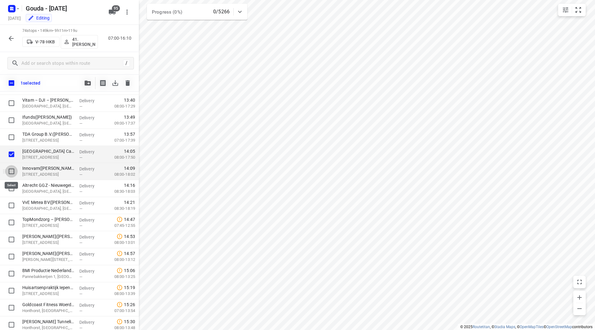
click at [14, 171] on input "checkbox" at bounding box center [11, 171] width 12 height 12
checkbox input "true"
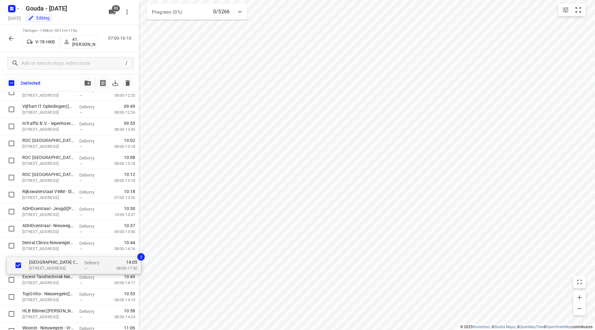
scroll to position [363, 0]
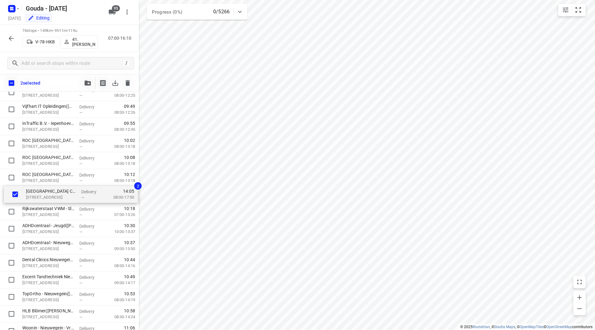
drag, startPoint x: 54, startPoint y: 156, endPoint x: 58, endPoint y: 194, distance: 38.7
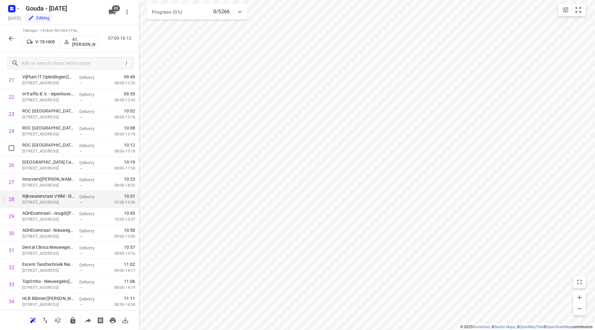
scroll to position [394, 0]
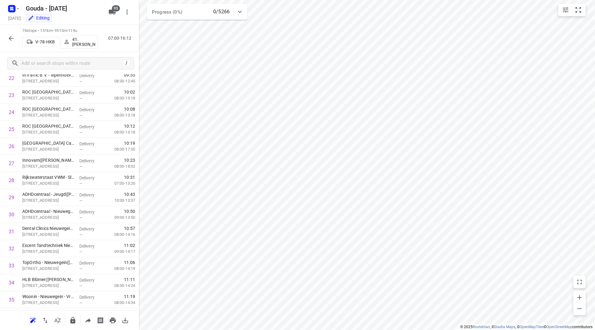
click at [10, 37] on icon "button" at bounding box center [10, 38] width 7 height 7
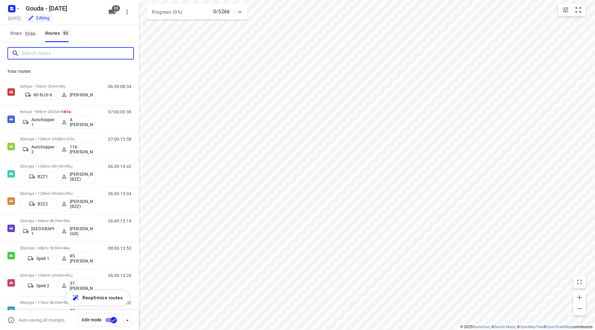
click at [39, 53] on input "Search routes" at bounding box center [78, 54] width 112 height 10
type input "m"
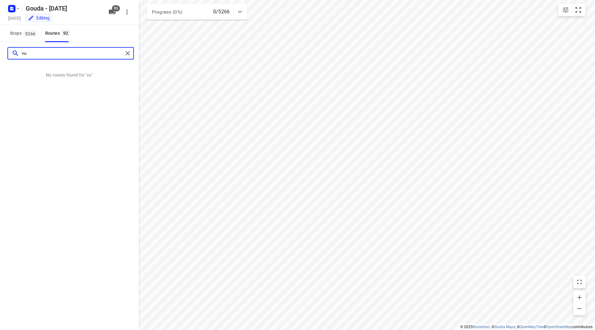
type input "v"
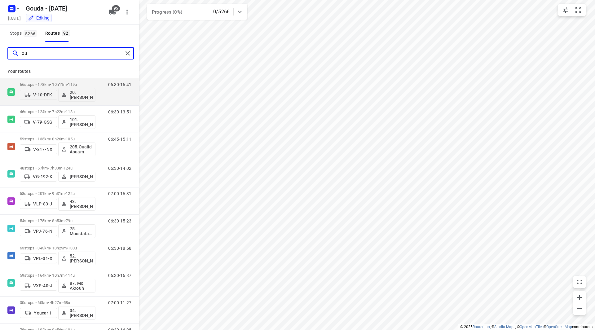
type input "o"
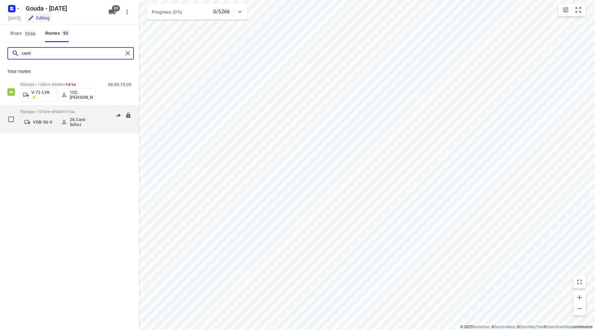
type input "cent"
click at [75, 111] on span "115u" at bounding box center [70, 111] width 9 height 5
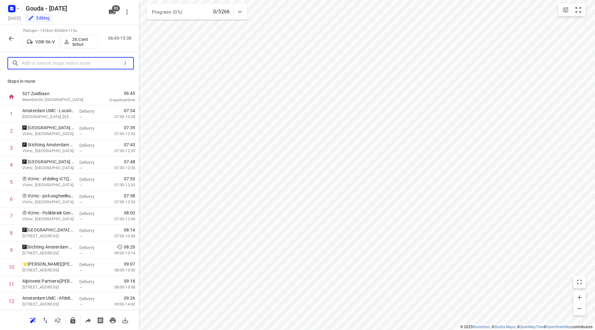
click at [53, 64] on input "text" at bounding box center [71, 64] width 99 height 10
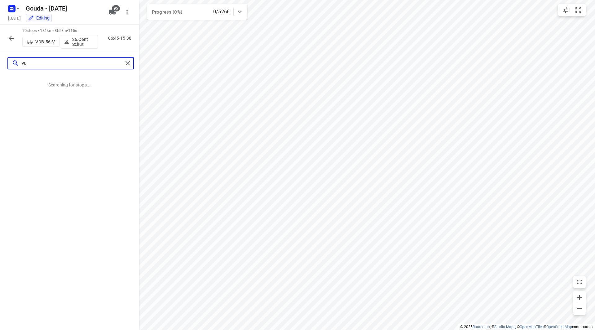
type input "v"
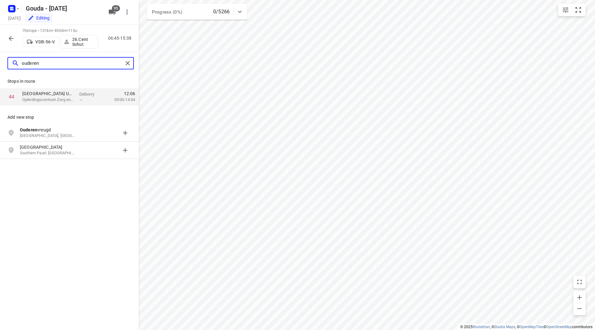
type input "ouderen"
click at [123, 64] on div "ouderen" at bounding box center [70, 63] width 127 height 12
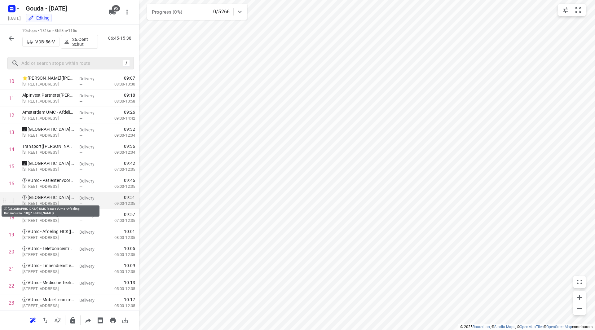
scroll to position [155, 0]
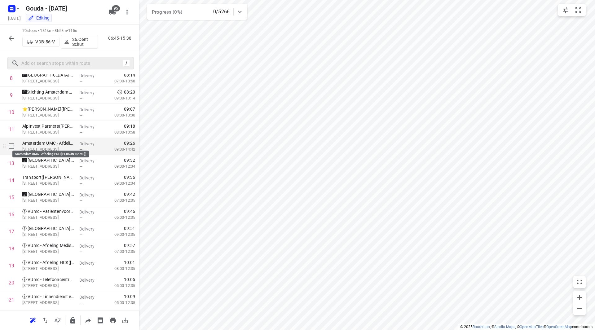
click at [65, 145] on p "Amsterdam UMC - Afdeling POH(Femke Huter)" at bounding box center [48, 143] width 52 height 6
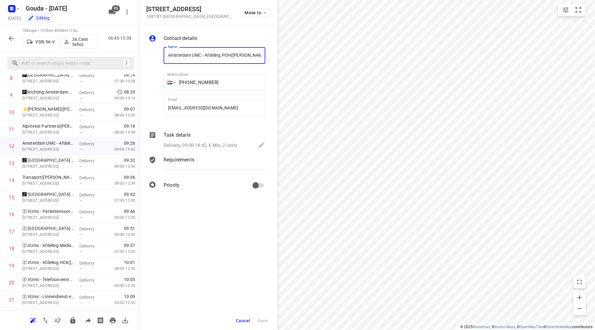
drag, startPoint x: 231, startPoint y: 55, endPoint x: 165, endPoint y: 55, distance: 65.7
click at [165, 55] on input "Amsterdam UMC - Afdeling POH(Femke Huter)" at bounding box center [215, 55] width 102 height 17
click at [209, 56] on input "Amsterdam UMC - Afdeling POH(Femke Huter)" at bounding box center [215, 55] width 102 height 17
drag, startPoint x: 205, startPoint y: 55, endPoint x: 231, endPoint y: 57, distance: 26.7
click at [231, 57] on input "Amsterdam UMC - Afdeling POH(Femke Huter)" at bounding box center [215, 55] width 102 height 17
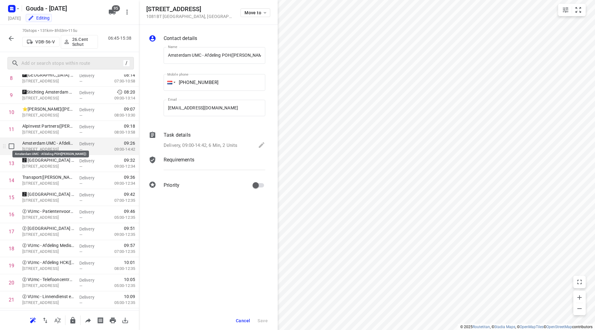
click at [44, 145] on p "Amsterdam UMC - Afdeling POH(Femke Huter)" at bounding box center [48, 143] width 52 height 6
click at [44, 148] on p "Van der Boechorststraat 7, Amsterdam" at bounding box center [48, 149] width 52 height 6
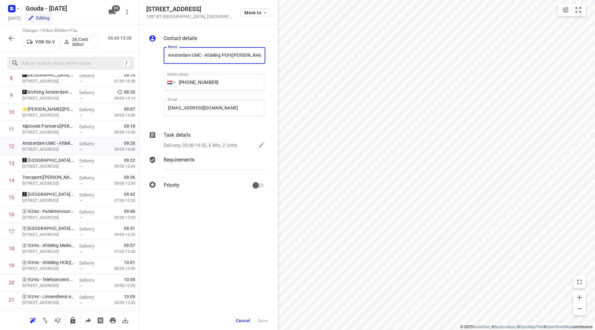
drag, startPoint x: 173, startPoint y: 54, endPoint x: 265, endPoint y: 55, distance: 91.5
click at [265, 55] on input "Amsterdam UMC - Afdeling POH(Femke Huter)" at bounding box center [215, 55] width 102 height 17
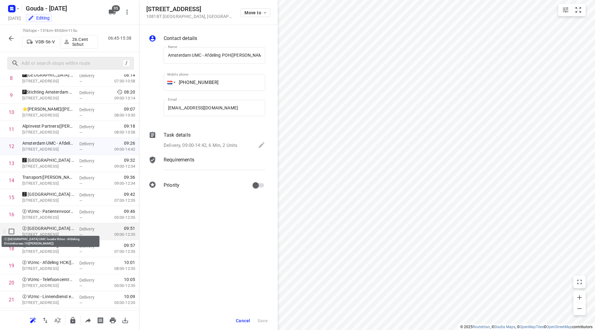
click at [48, 230] on p "ⓩ Amsterdam UMC locatie VUmc - Afdeling Divisiebureau 10(Henriette van Dijk)" at bounding box center [48, 228] width 52 height 6
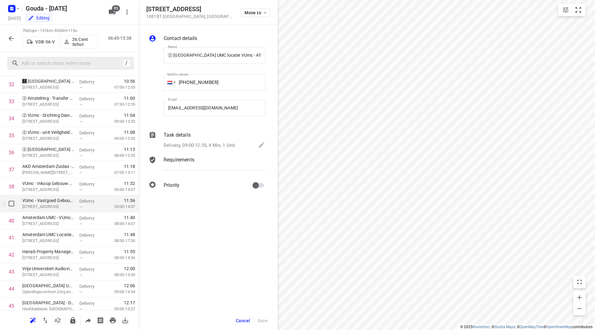
scroll to position [620, 0]
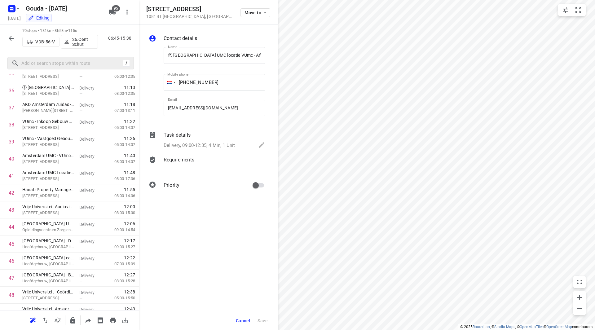
click at [241, 322] on span "Cancel" at bounding box center [243, 320] width 14 height 5
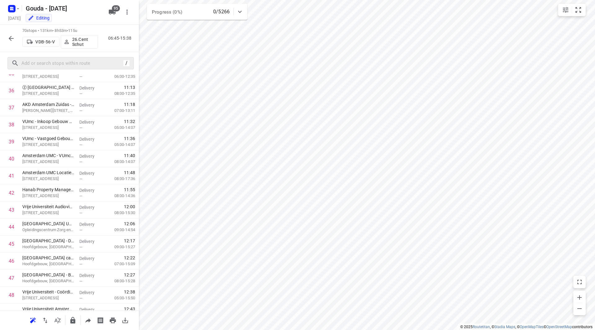
click at [12, 42] on button "button" at bounding box center [11, 38] width 12 height 12
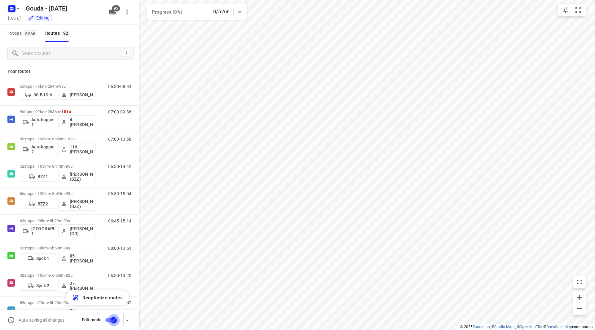
click at [111, 322] on input "checkbox" at bounding box center [113, 320] width 35 height 12
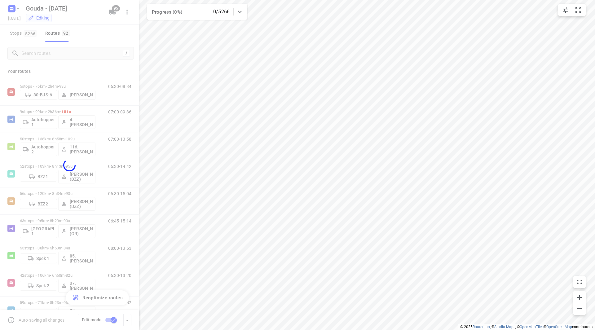
checkbox input "false"
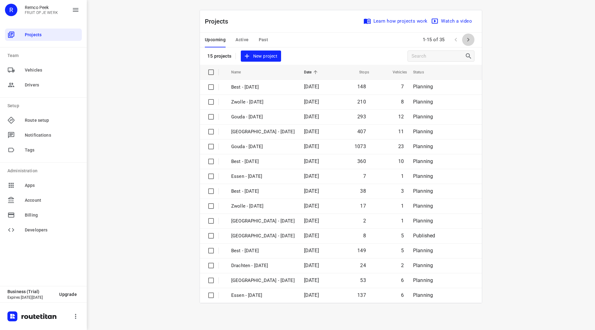
click at [469, 38] on icon "button" at bounding box center [468, 39] width 7 height 7
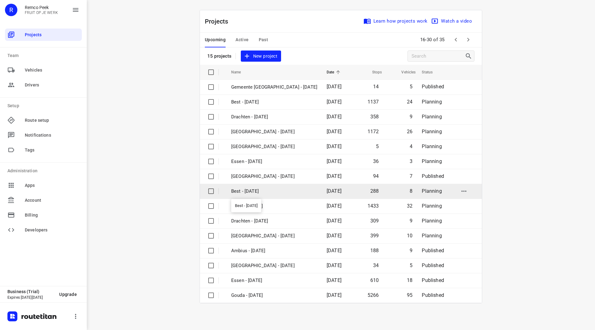
click at [257, 191] on p "Best - [DATE]" at bounding box center [274, 191] width 86 height 7
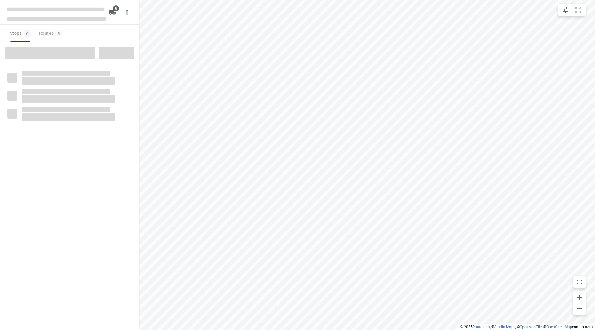
checkbox input "true"
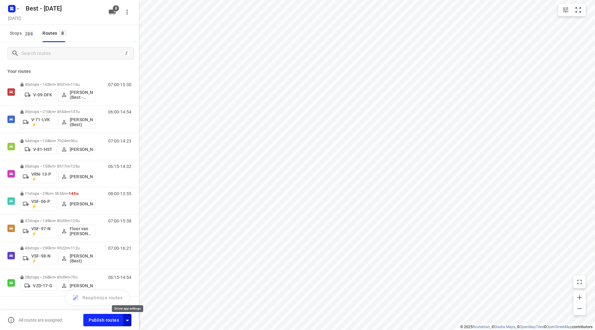
click at [129, 319] on icon "button" at bounding box center [127, 320] width 7 height 7
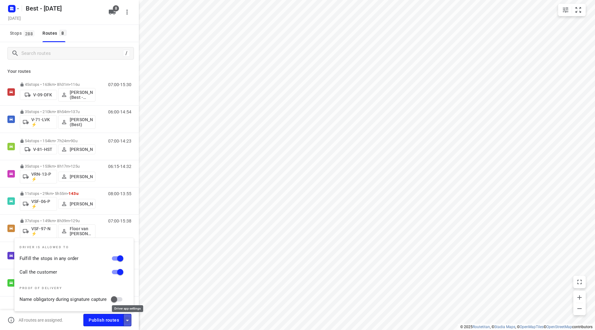
click at [129, 319] on icon "button" at bounding box center [127, 320] width 7 height 7
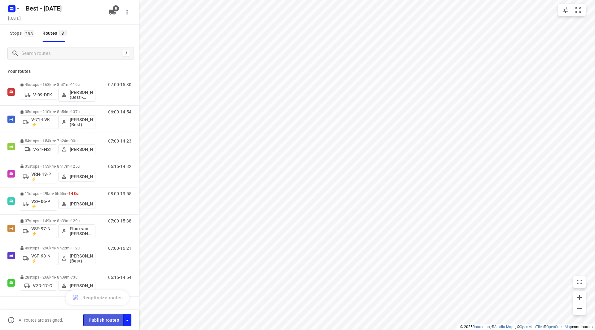
click at [108, 319] on span "Publish routes" at bounding box center [104, 321] width 30 height 8
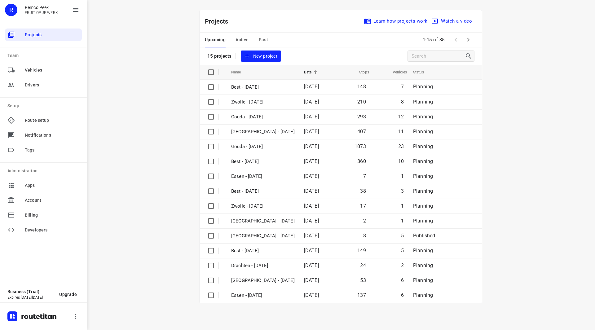
click at [255, 38] on div "Upcoming Active Past" at bounding box center [241, 40] width 73 height 15
click at [262, 38] on span "Past" at bounding box center [264, 40] width 10 height 8
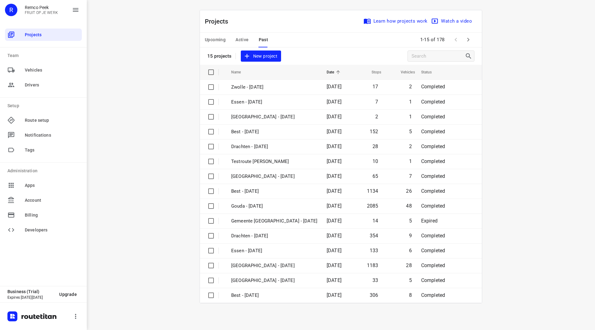
click at [472, 38] on icon "button" at bounding box center [468, 39] width 7 height 7
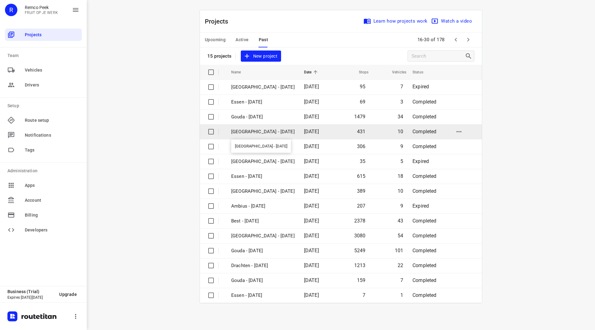
click at [253, 129] on p "[GEOGRAPHIC_DATA] - [DATE]" at bounding box center [263, 131] width 64 height 7
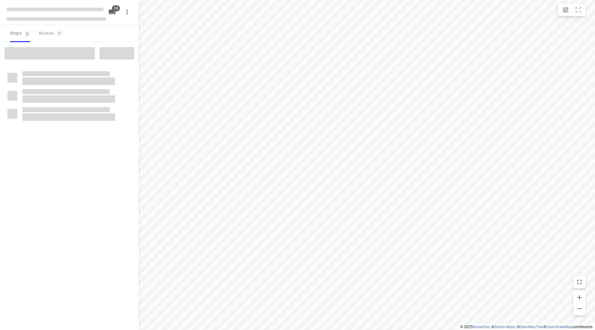
checkbox input "true"
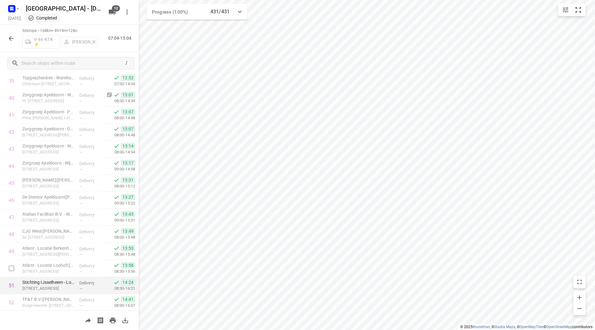
scroll to position [716, 0]
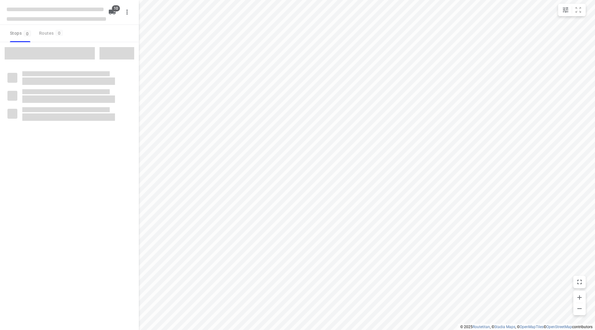
checkbox input "true"
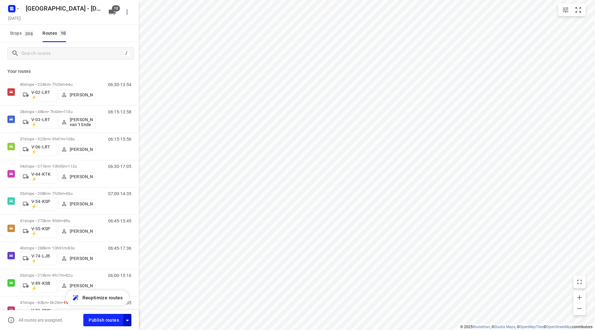
click at [128, 322] on icon "button" at bounding box center [127, 320] width 7 height 7
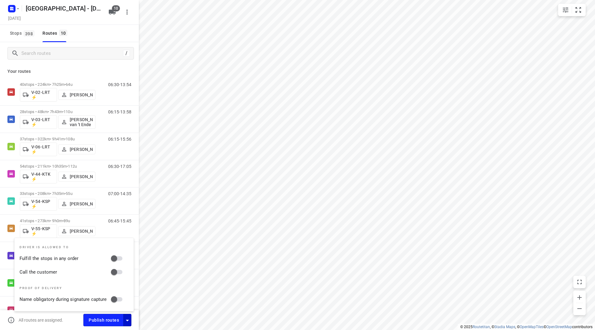
click at [118, 262] on input "Fulfill the stops in any order" at bounding box center [113, 259] width 35 height 12
checkbox input "true"
click at [119, 273] on input "Call the customer" at bounding box center [113, 272] width 35 height 12
checkbox input "true"
click at [108, 320] on span "Publish routes" at bounding box center [104, 321] width 30 height 8
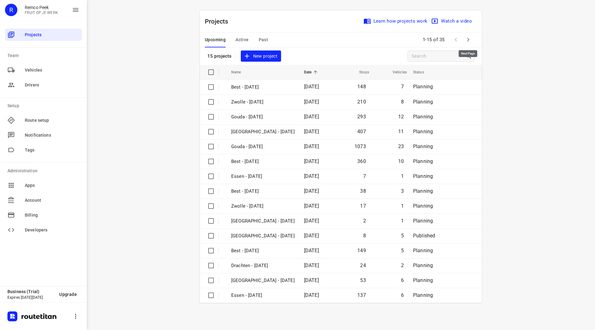
click at [470, 37] on icon "button" at bounding box center [468, 39] width 7 height 7
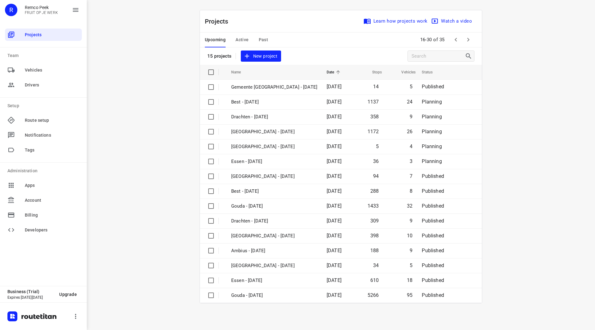
click at [468, 38] on icon "button" at bounding box center [468, 39] width 7 height 7
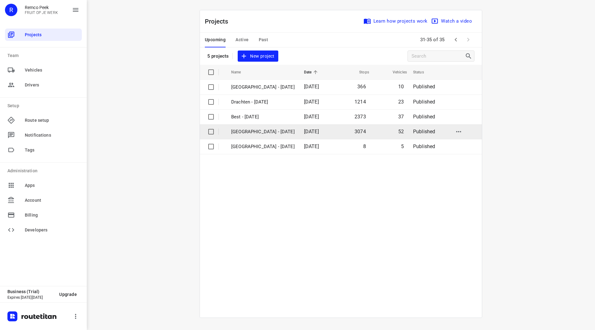
click at [249, 131] on p "Zwolle - Monday" at bounding box center [263, 131] width 64 height 7
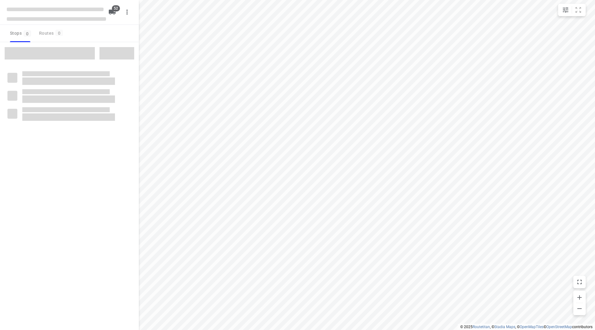
checkbox input "true"
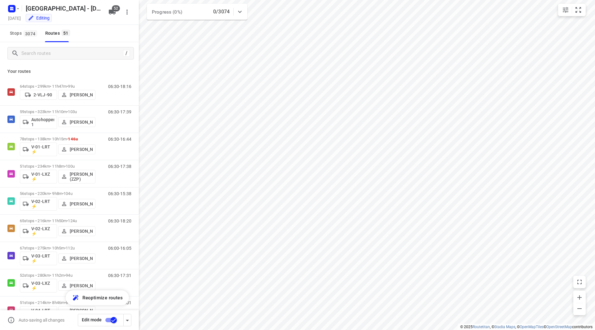
click at [116, 319] on input "checkbox" at bounding box center [113, 320] width 35 height 12
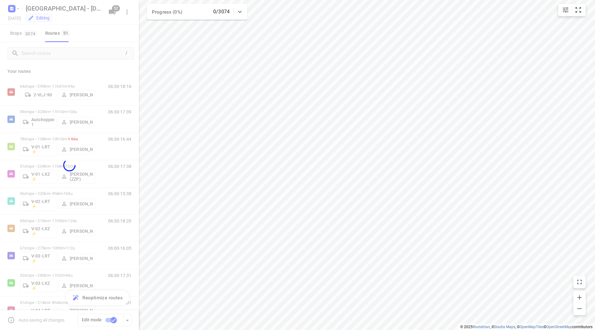
checkbox input "false"
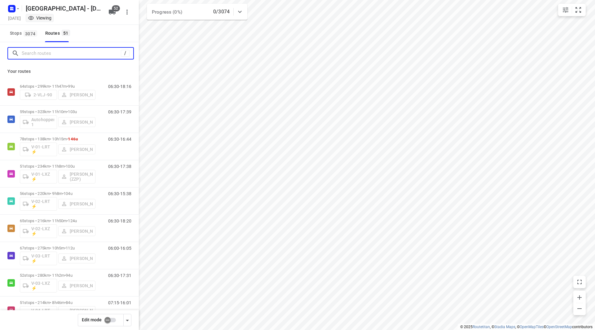
click at [39, 57] on input "Search routes" at bounding box center [71, 54] width 99 height 10
click at [24, 37] on span "Stops 3074" at bounding box center [24, 33] width 29 height 8
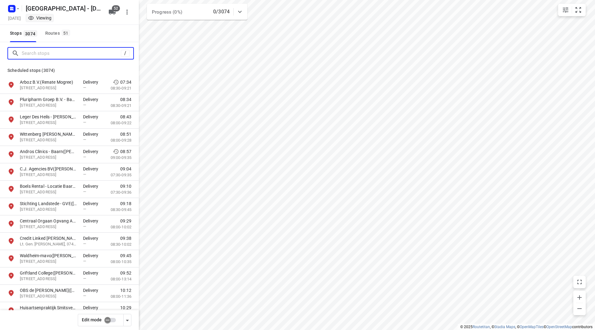
click at [33, 52] on input "Search stops" at bounding box center [71, 54] width 99 height 10
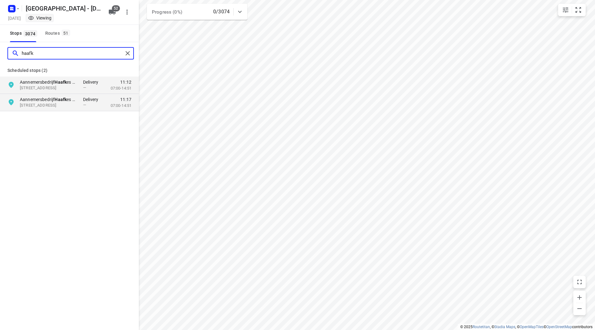
type input "haafk"
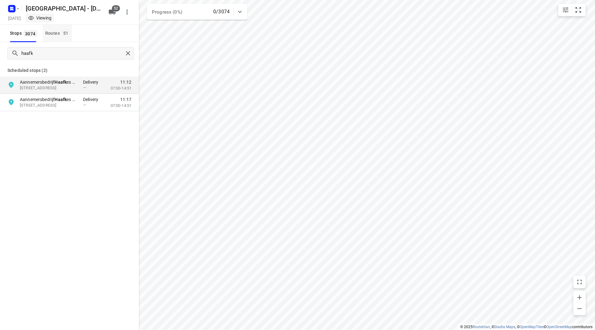
click at [54, 29] on button "Routes 51" at bounding box center [57, 33] width 29 height 17
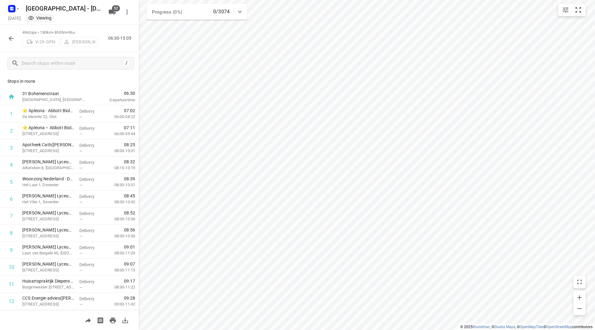
click at [7, 36] on button "button" at bounding box center [11, 38] width 12 height 12
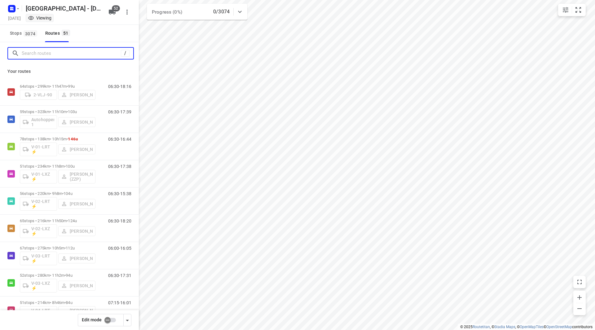
click at [54, 55] on input "Search routes" at bounding box center [71, 54] width 99 height 10
click at [58, 54] on input "Search routes" at bounding box center [78, 54] width 112 height 10
click at [62, 54] on input "Search routes" at bounding box center [78, 54] width 112 height 10
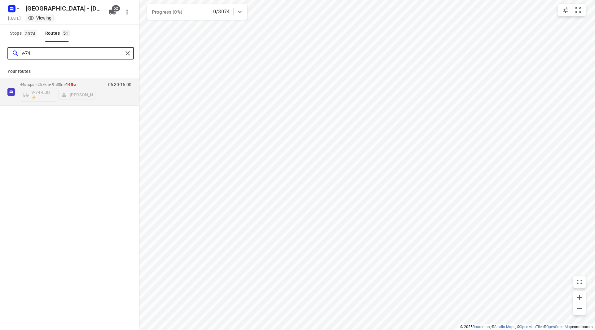
type input "v-74"
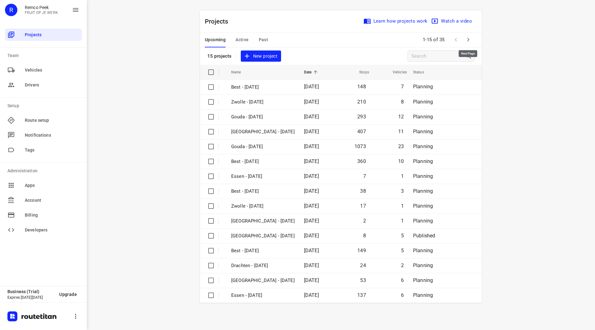
click at [471, 38] on icon "button" at bounding box center [468, 39] width 7 height 7
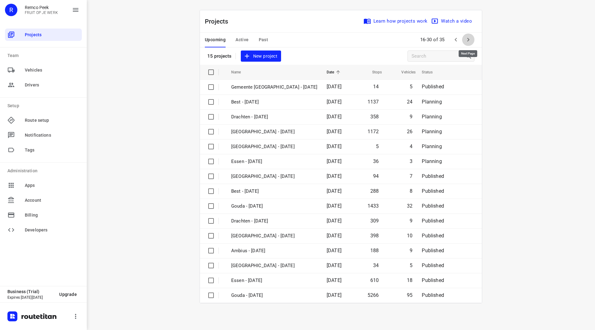
click at [468, 39] on icon "button" at bounding box center [469, 40] width 2 height 4
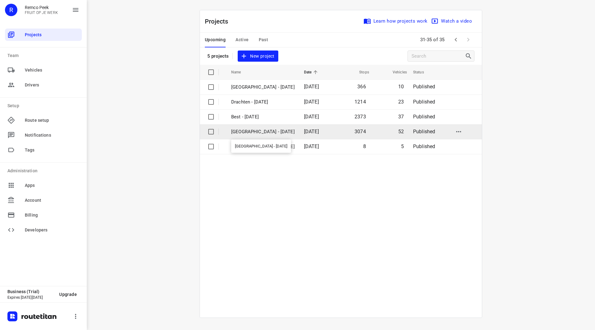
click at [254, 134] on p "[GEOGRAPHIC_DATA] - [DATE]" at bounding box center [263, 131] width 64 height 7
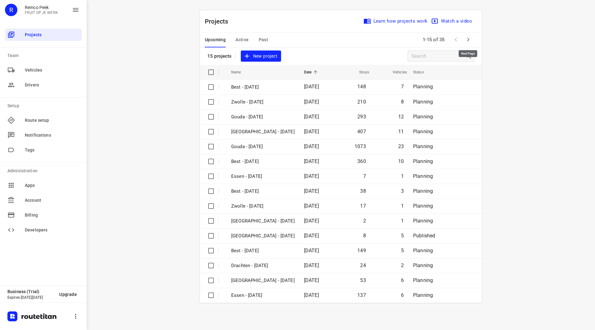
click at [468, 37] on icon "button" at bounding box center [468, 39] width 7 height 7
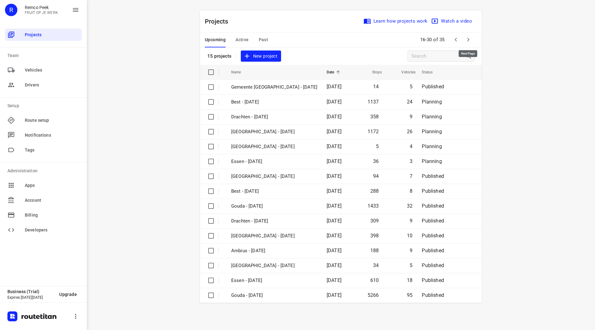
click at [469, 38] on icon "button" at bounding box center [468, 39] width 7 height 7
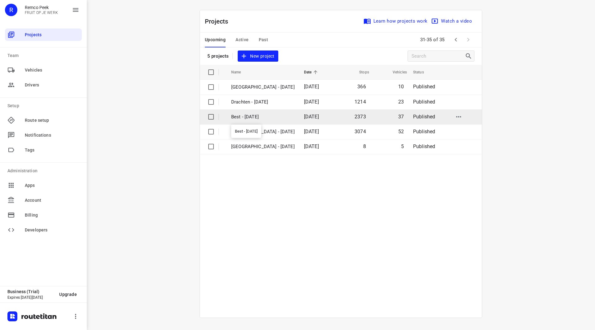
click at [255, 118] on p "Best - [DATE]" at bounding box center [263, 116] width 64 height 7
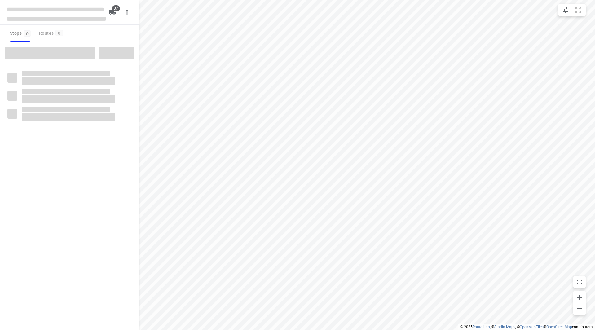
checkbox input "true"
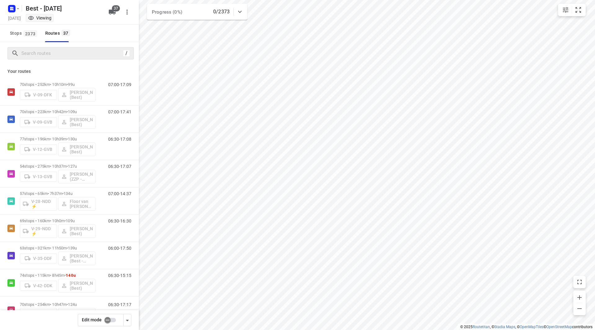
click at [78, 59] on div "/" at bounding box center [70, 53] width 127 height 12
click at [78, 56] on input "Search routes" at bounding box center [71, 54] width 99 height 10
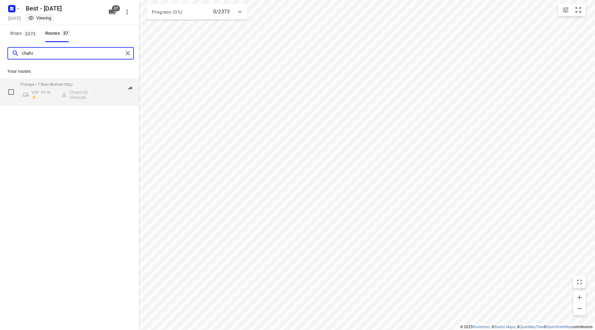
type input "chahi"
click at [84, 84] on p "71 stops • 77km • 8h41m • 132u" at bounding box center [58, 84] width 76 height 5
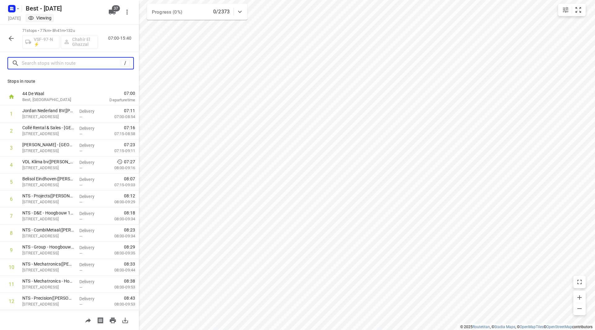
click at [52, 62] on input "text" at bounding box center [71, 64] width 99 height 10
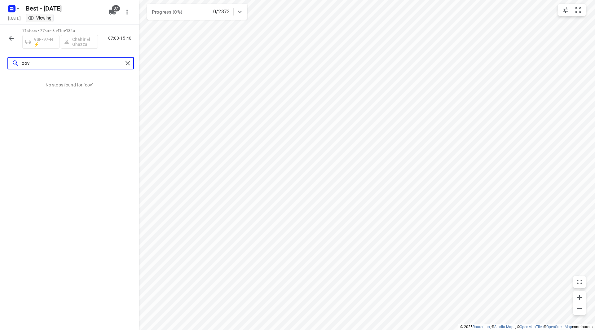
type input "oovb"
drag, startPoint x: 65, startPoint y: 64, endPoint x: 8, endPoint y: 63, distance: 57.7
click at [8, 63] on div "oovb" at bounding box center [70, 63] width 127 height 12
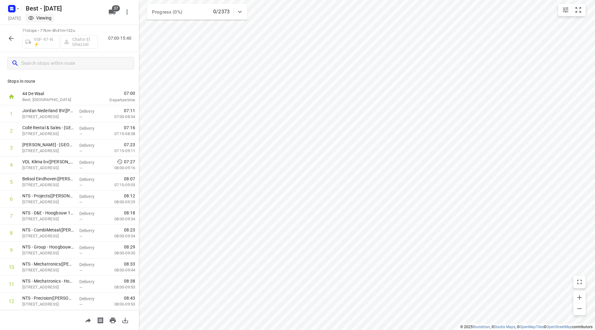
click at [13, 38] on icon "button" at bounding box center [10, 38] width 7 height 7
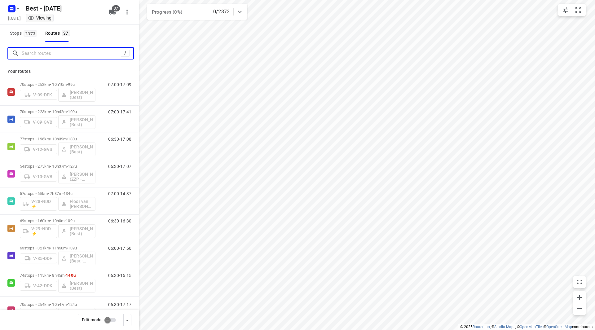
click at [39, 54] on input "Search routes" at bounding box center [71, 54] width 99 height 10
click at [26, 40] on button "Stops 2373" at bounding box center [23, 33] width 32 height 17
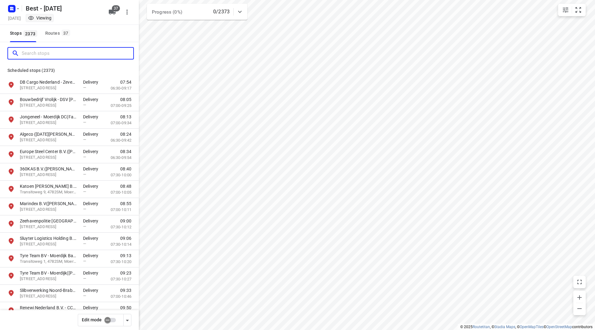
click at [39, 54] on input "Search stops" at bounding box center [78, 54] width 112 height 10
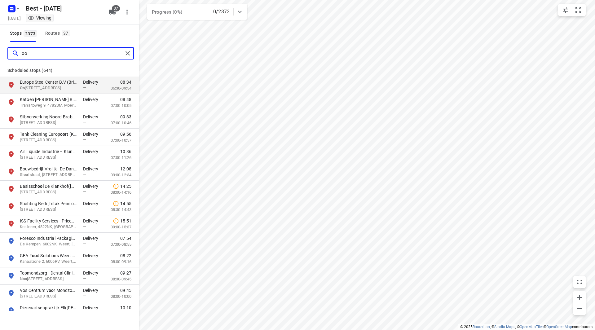
type input "o"
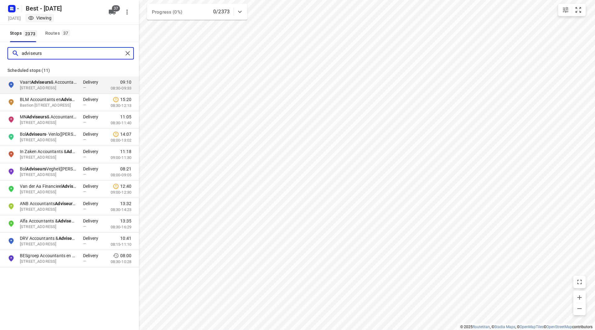
type input "adviseurs"
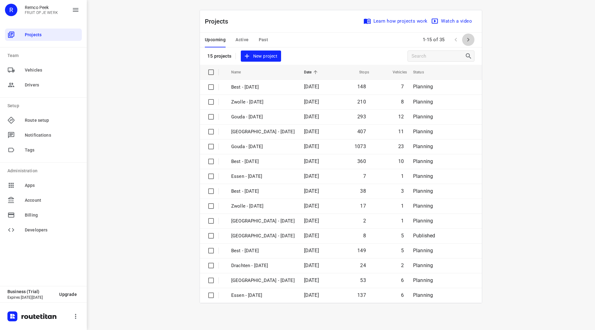
drag, startPoint x: 468, startPoint y: 41, endPoint x: 343, endPoint y: 4, distance: 130.7
click at [468, 41] on icon "button" at bounding box center [469, 40] width 2 height 4
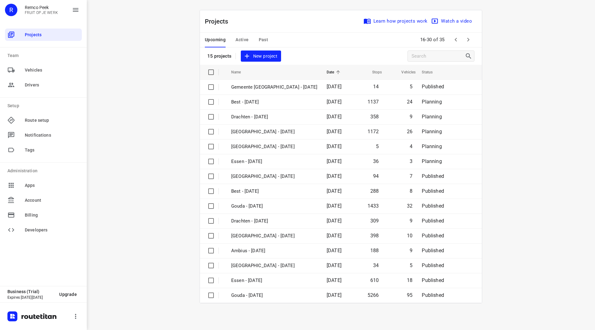
click at [468, 44] on button "button" at bounding box center [468, 39] width 12 height 12
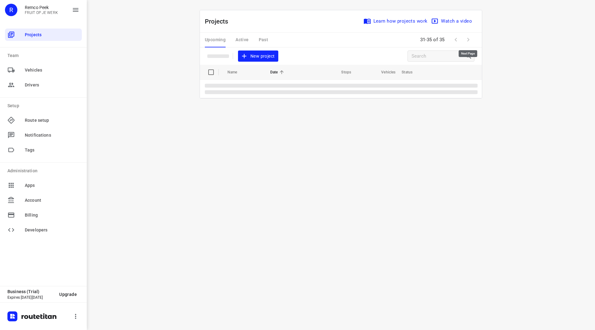
click at [468, 43] on span at bounding box center [468, 39] width 12 height 12
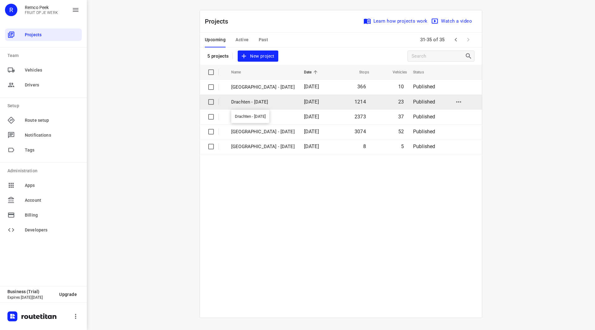
click at [261, 100] on p "Drachten - [DATE]" at bounding box center [263, 102] width 64 height 7
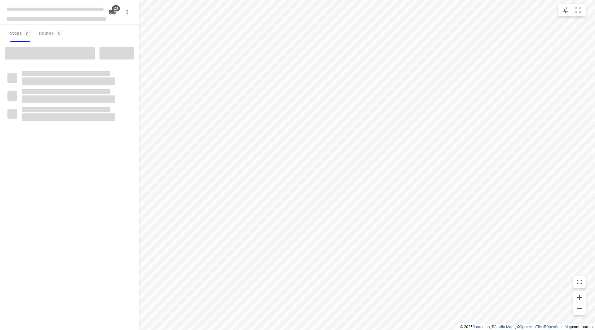
checkbox input "true"
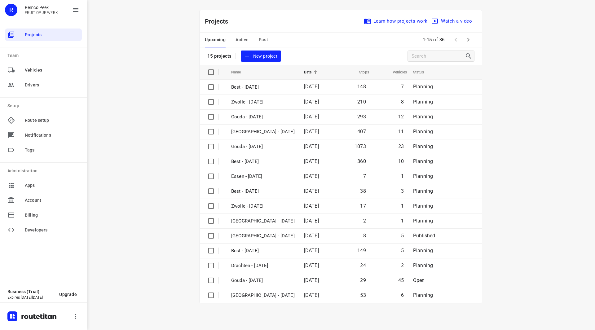
click at [264, 40] on span "Past" at bounding box center [264, 40] width 10 height 8
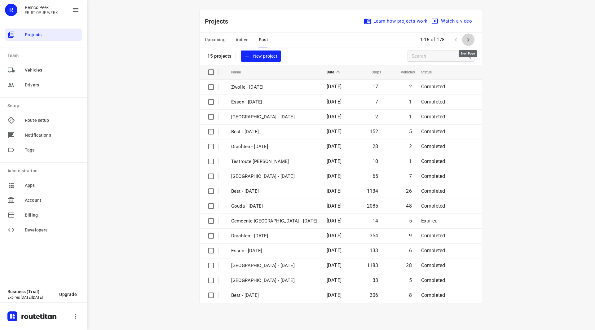
click at [471, 41] on icon "button" at bounding box center [468, 39] width 7 height 7
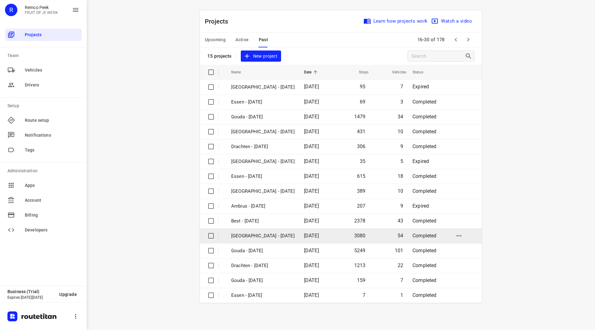
click at [250, 232] on td "[GEOGRAPHIC_DATA] - [DATE]" at bounding box center [262, 236] width 74 height 15
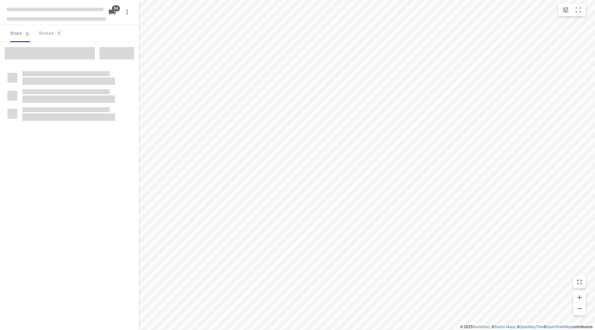
checkbox input "true"
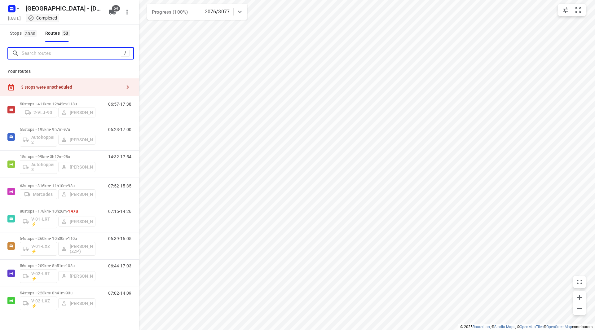
click at [69, 55] on input "Search routes" at bounding box center [71, 54] width 99 height 10
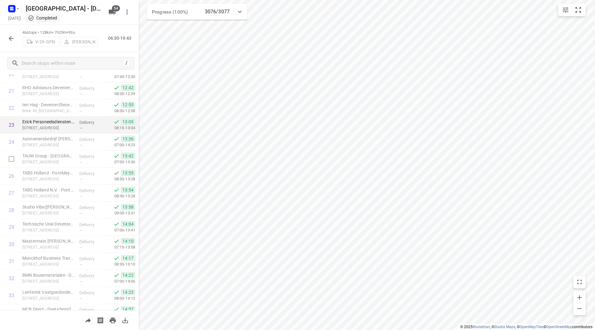
scroll to position [372, 0]
